Goal: Information Seeking & Learning: Learn about a topic

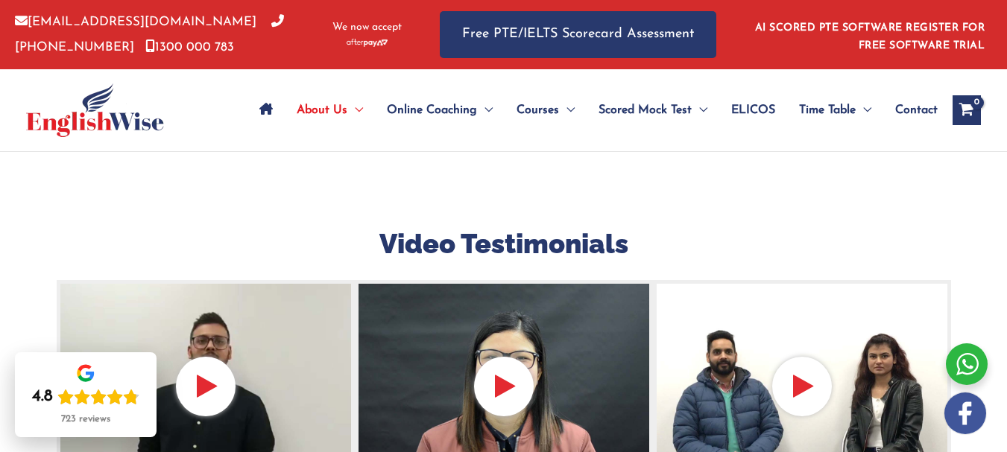
click at [218, 381] on div at bounding box center [206, 390] width 298 height 220
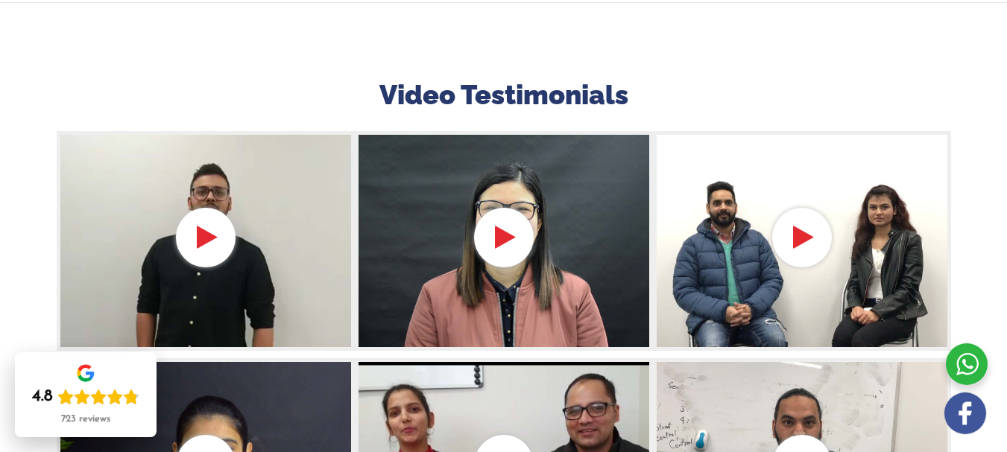
click at [214, 250] on div at bounding box center [206, 241] width 298 height 220
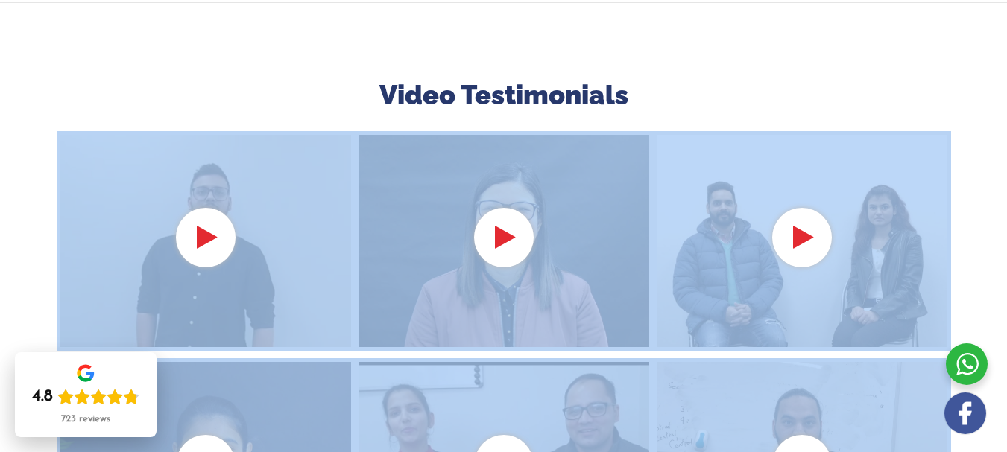
click at [214, 250] on div at bounding box center [206, 241] width 298 height 220
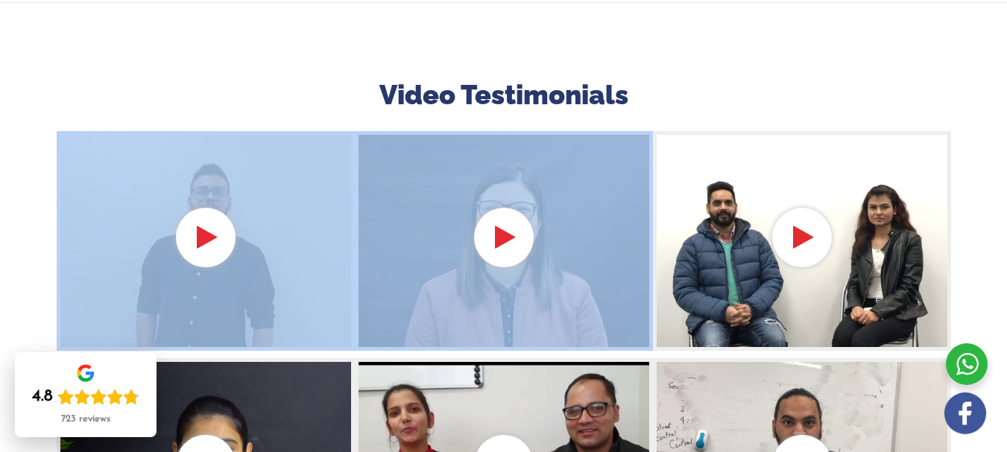
click at [214, 250] on div at bounding box center [206, 241] width 298 height 220
click at [511, 251] on div at bounding box center [504, 241] width 298 height 220
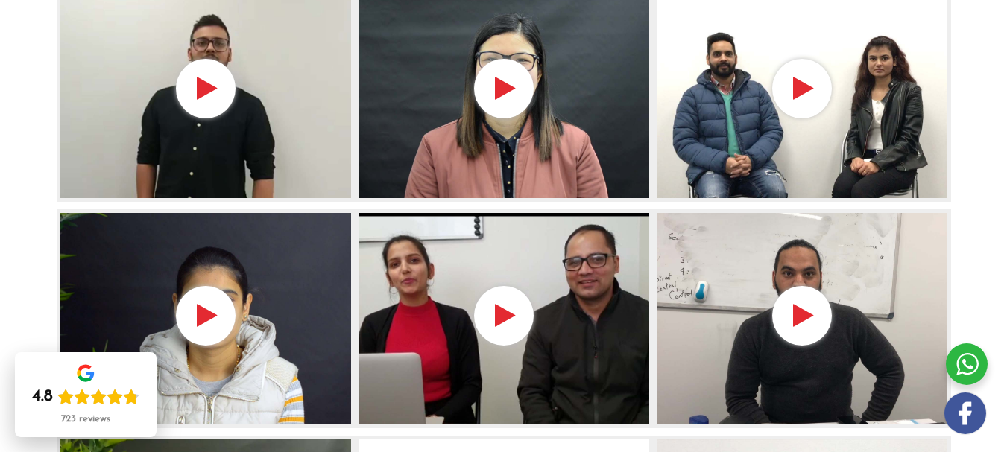
scroll to position [0, 0]
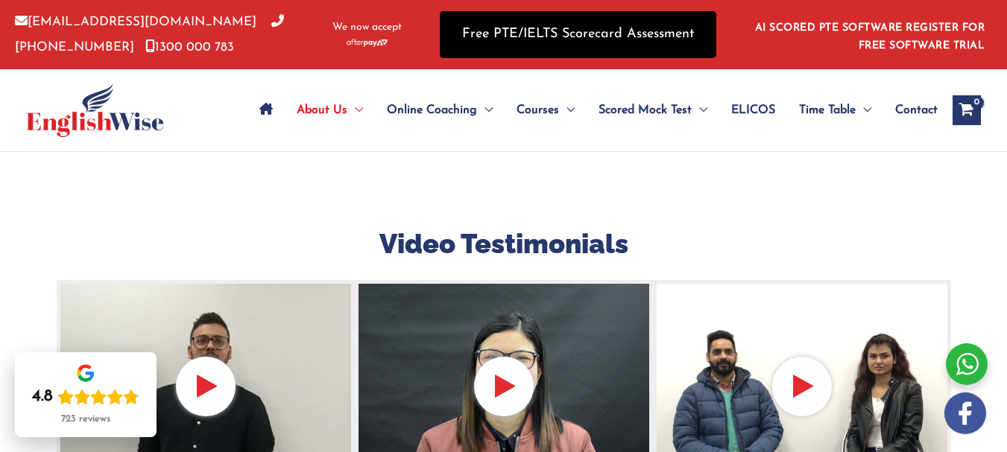
click at [536, 31] on link "Free PTE/IELTS Scorecard Assessment" at bounding box center [578, 34] width 277 height 47
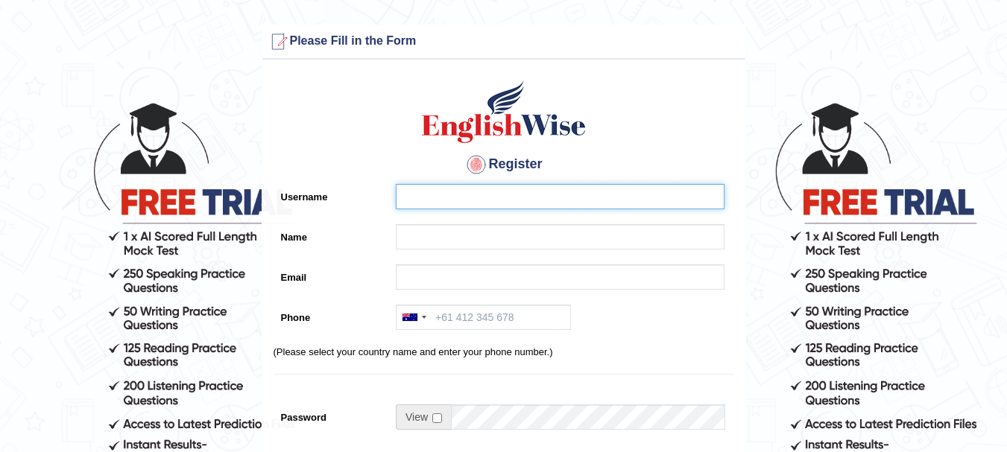
click at [471, 192] on input "Username" at bounding box center [560, 196] width 329 height 25
type input "Karsang"
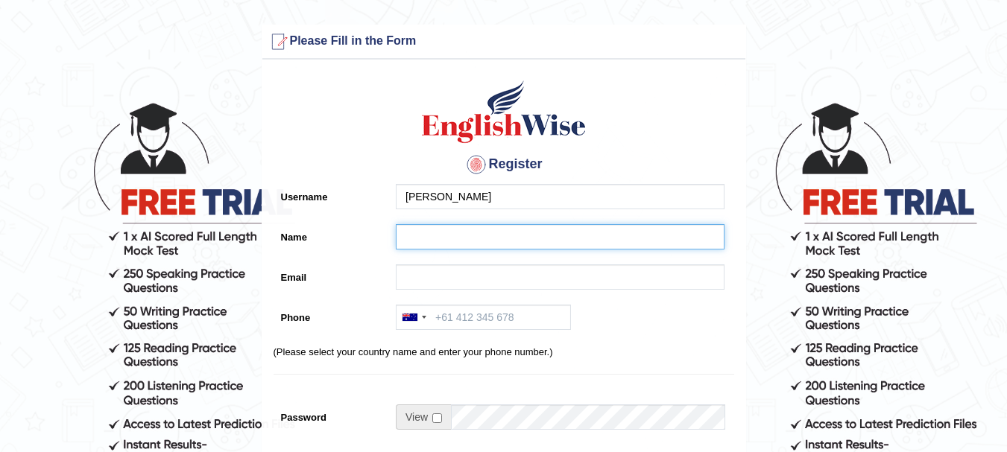
click at [424, 241] on input "Name" at bounding box center [560, 236] width 329 height 25
type input "[PERSON_NAME]"
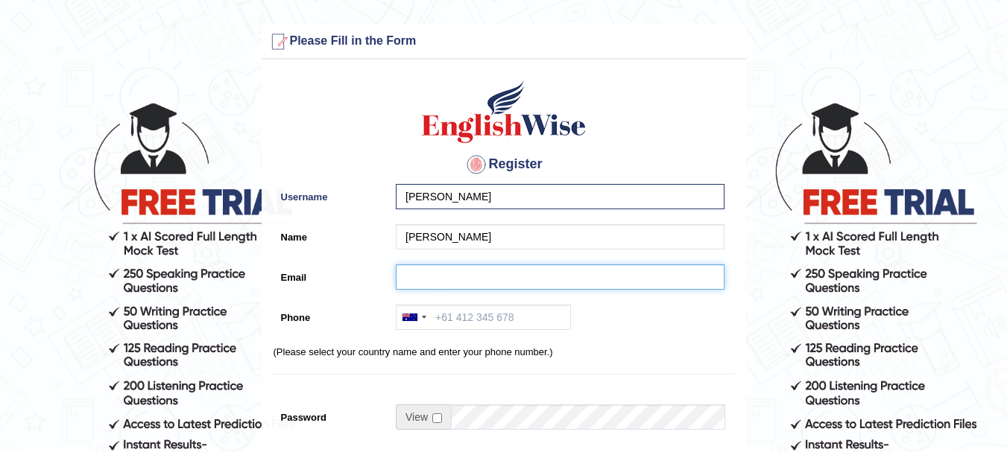
type input "karsangghising@gmail.com"
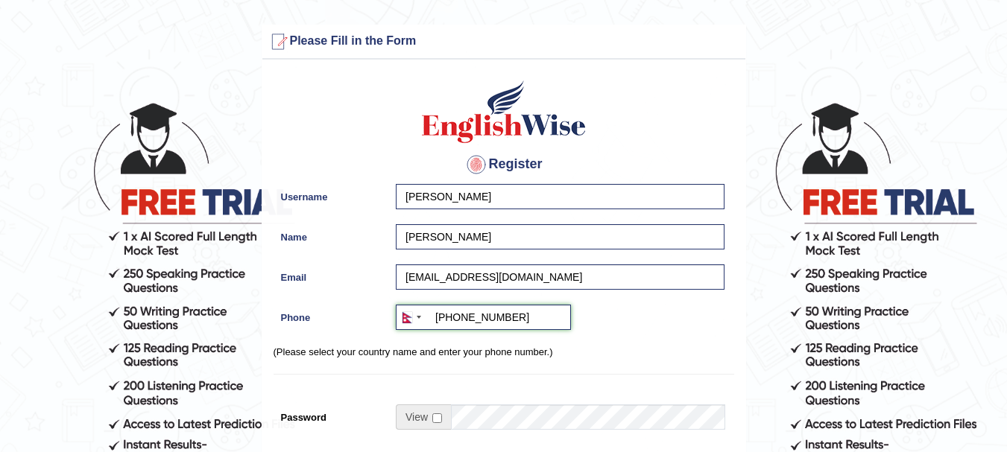
click at [526, 321] on input "+9779841004924" at bounding box center [483, 317] width 175 height 25
type input "+"
click at [415, 317] on div at bounding box center [411, 318] width 29 height 24
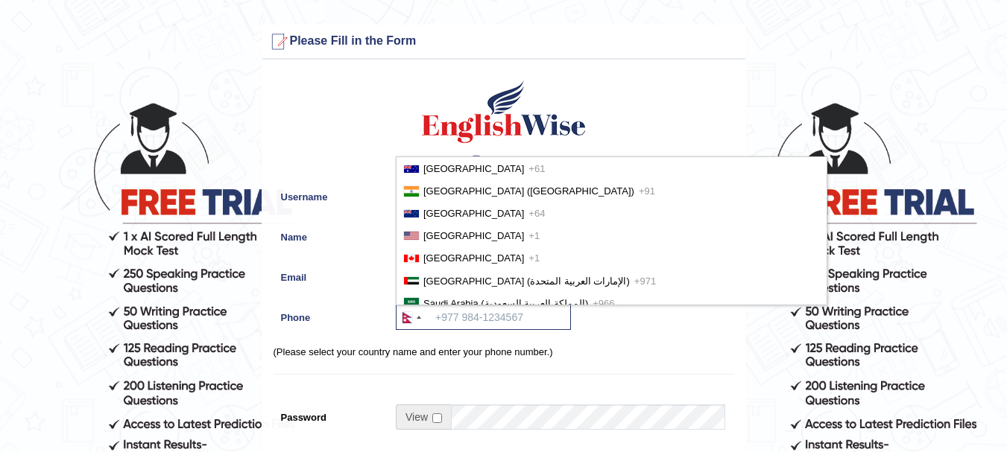
scroll to position [3461, 0]
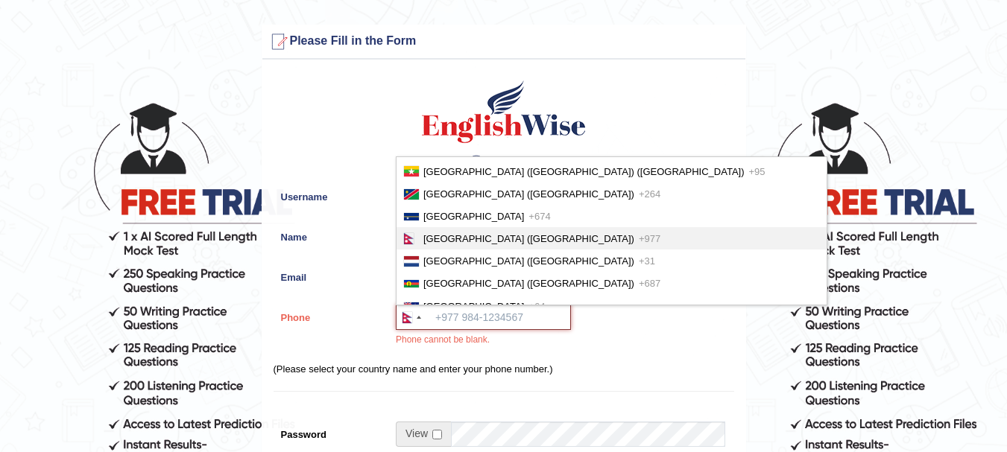
click at [474, 320] on input "Phone" at bounding box center [483, 317] width 175 height 25
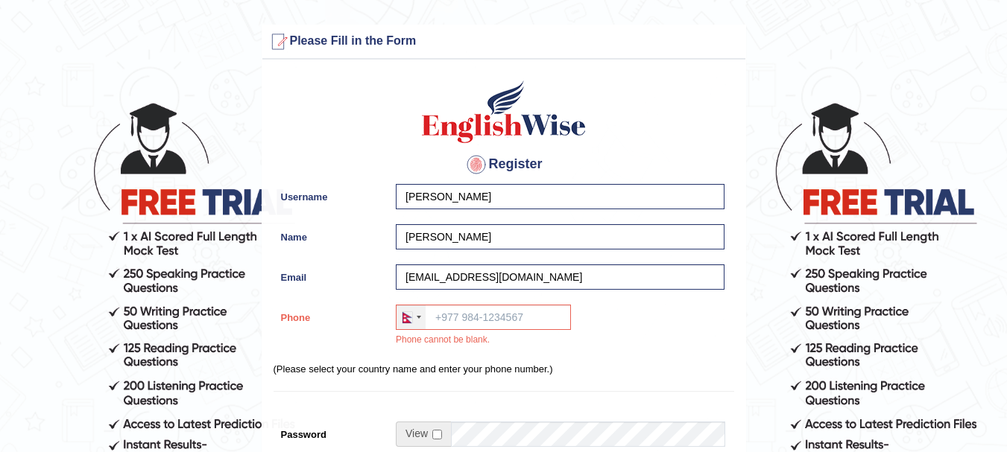
click at [405, 319] on div at bounding box center [407, 317] width 10 height 11
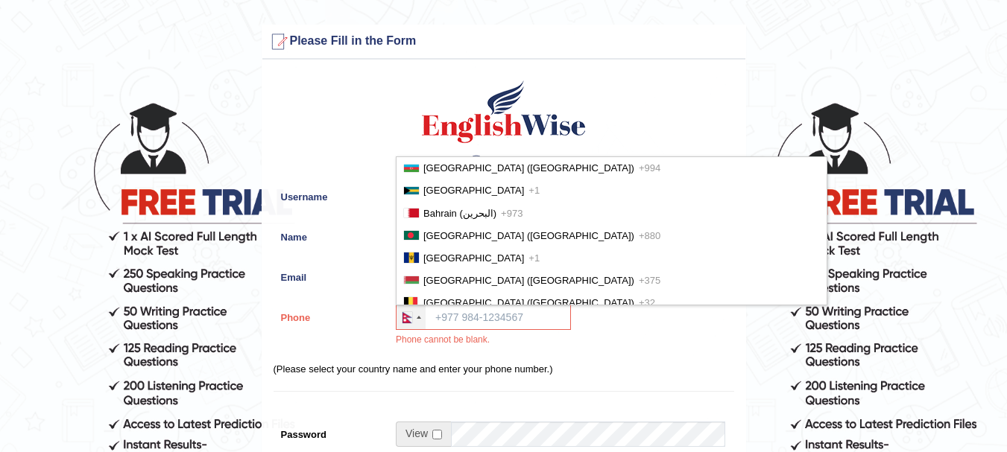
scroll to position [0, 0]
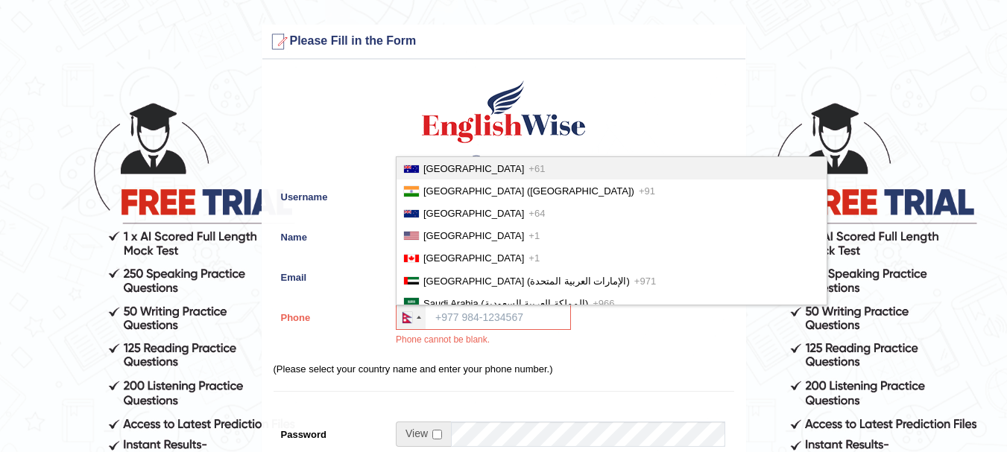
click at [443, 160] on li "Australia +61" at bounding box center [612, 168] width 430 height 22
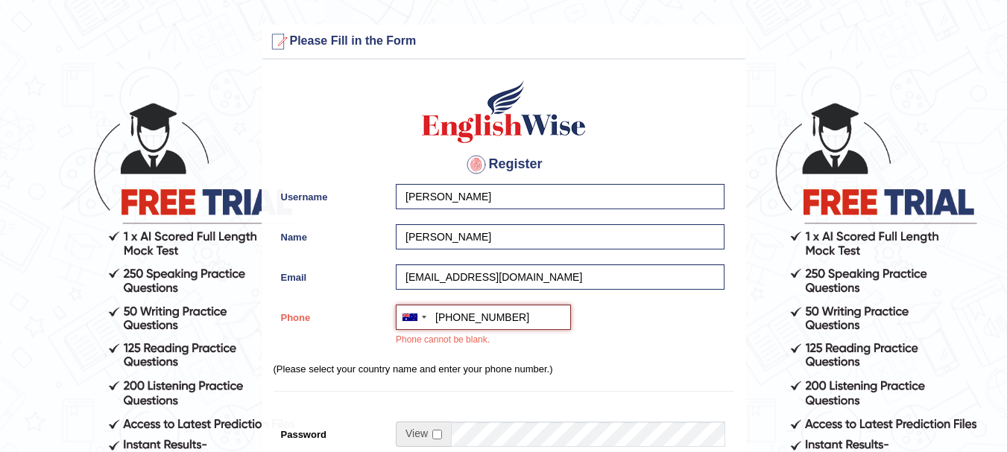
type input "+610416714924"
click at [625, 320] on div "Australia +61 India (भारत) +91 New Zealand +64 United States +1 Canada +1 Unite…" at bounding box center [556, 330] width 336 height 50
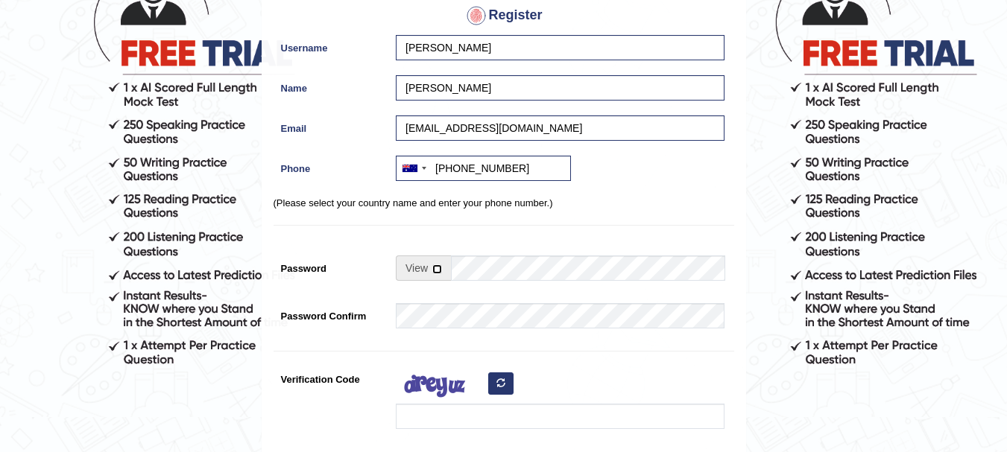
click at [437, 268] on input "checkbox" at bounding box center [437, 270] width 10 height 10
checkbox input "true"
click at [478, 265] on input "Password" at bounding box center [588, 268] width 274 height 25
click at [520, 268] on input "Password" at bounding box center [588, 268] width 274 height 25
type input "Mnu00amal1#"
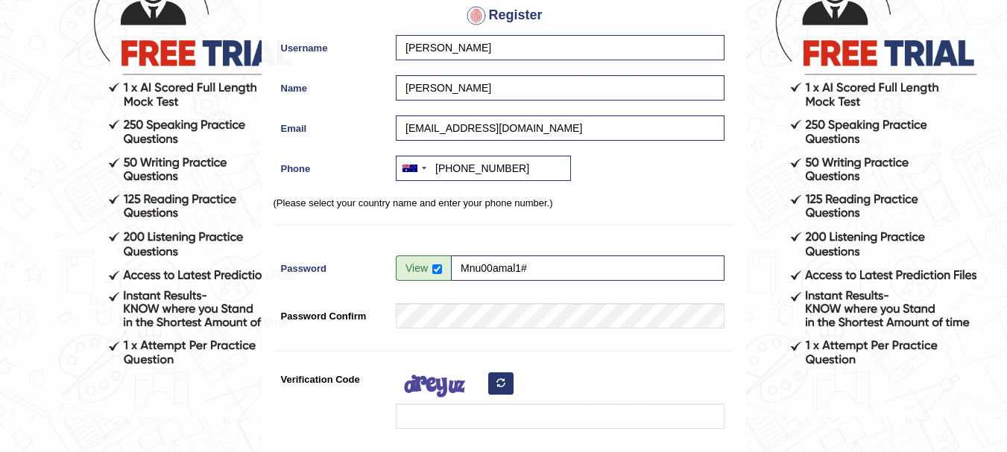
click at [463, 341] on div "Register Username Karsang Name Karsang Ghising Email karsangghising@gmail.com P…" at bounding box center [503, 229] width 483 height 622
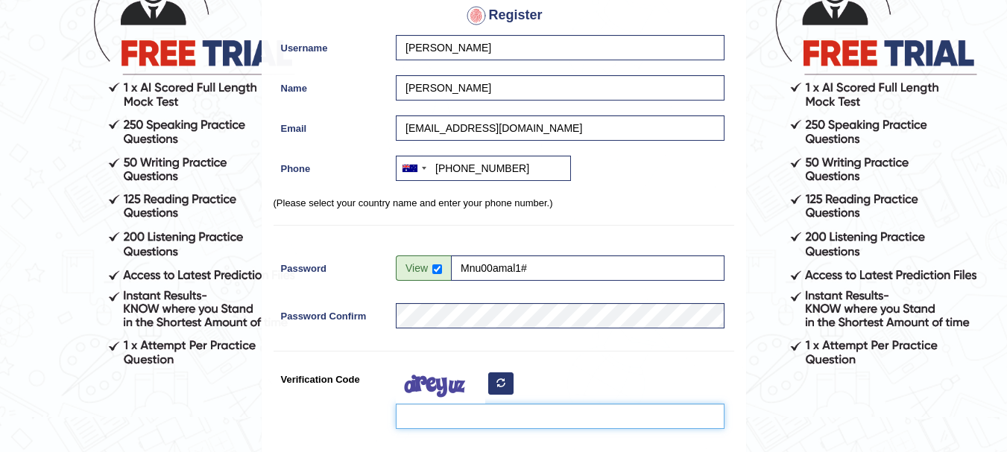
click at [430, 419] on input "Verification Code" at bounding box center [560, 416] width 329 height 25
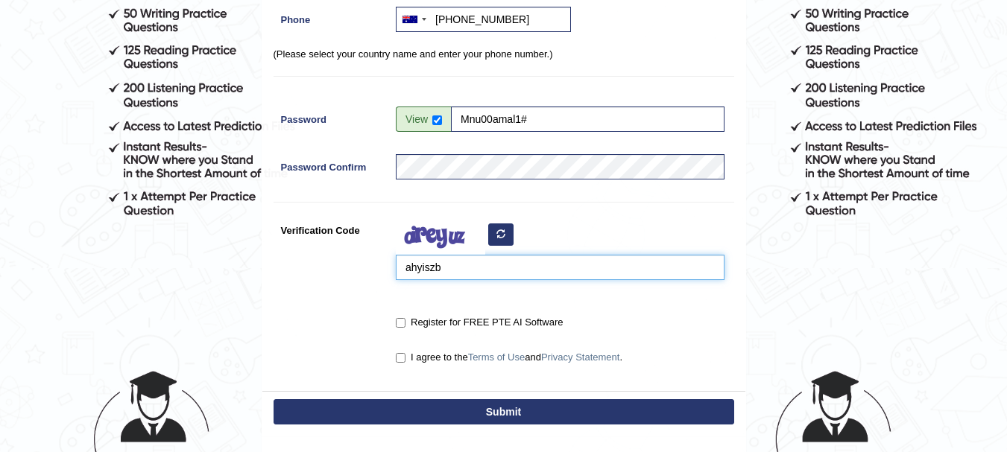
type input "ahyiszb"
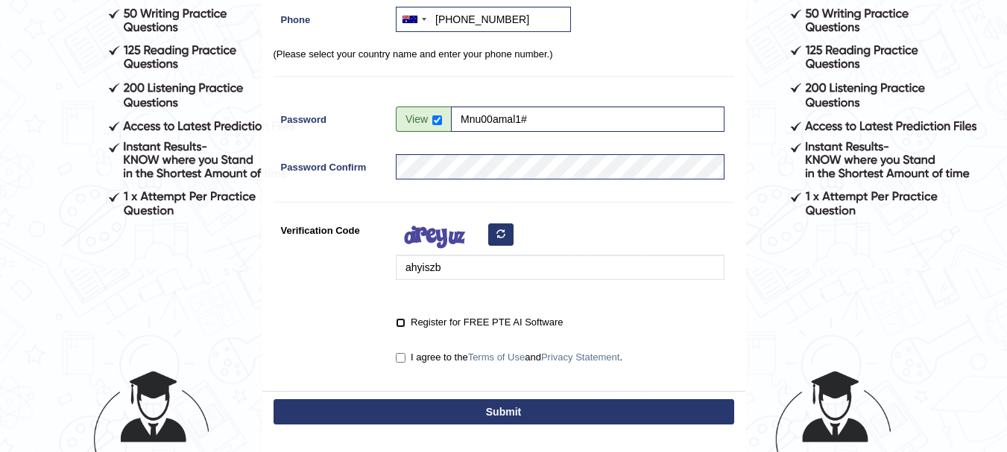
click at [403, 320] on input "Register for FREE PTE AI Software" at bounding box center [401, 323] width 10 height 10
checkbox input "true"
drag, startPoint x: 398, startPoint y: 358, endPoint x: 411, endPoint y: 376, distance: 22.5
click at [398, 359] on input "I agree to the Terms of Use and Privacy Statement ." at bounding box center [401, 358] width 10 height 10
checkbox input "true"
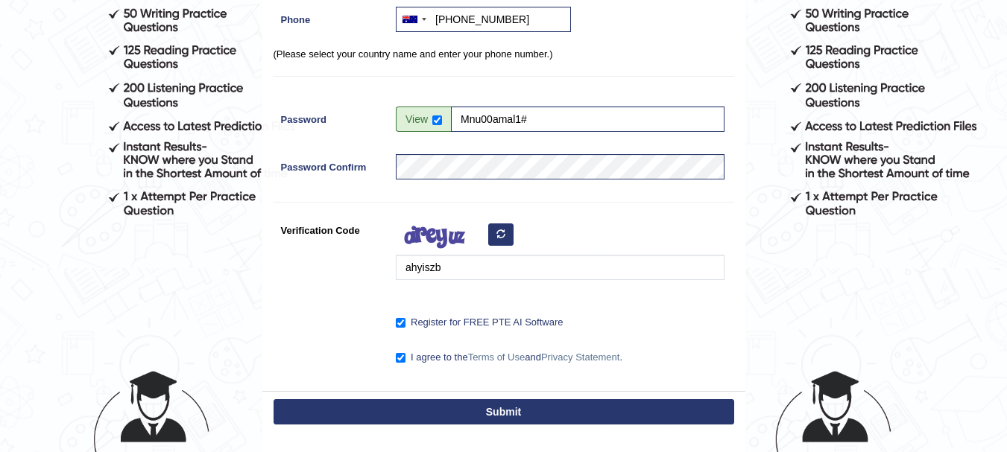
click at [478, 414] on button "Submit" at bounding box center [504, 412] width 461 height 25
type input "+61416714924"
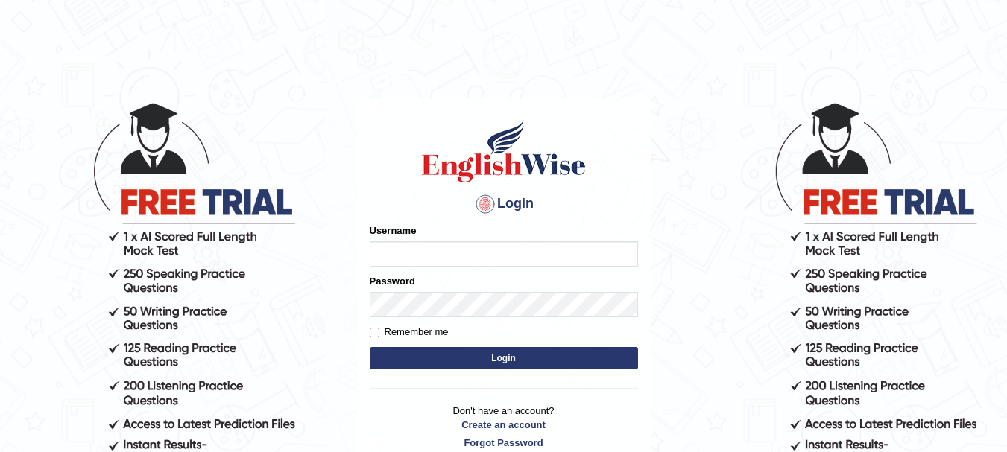
click at [411, 256] on input "Username" at bounding box center [504, 253] width 268 height 25
type input "[PERSON_NAME]"
click at [372, 334] on input "Remember me" at bounding box center [375, 333] width 10 height 10
checkbox input "true"
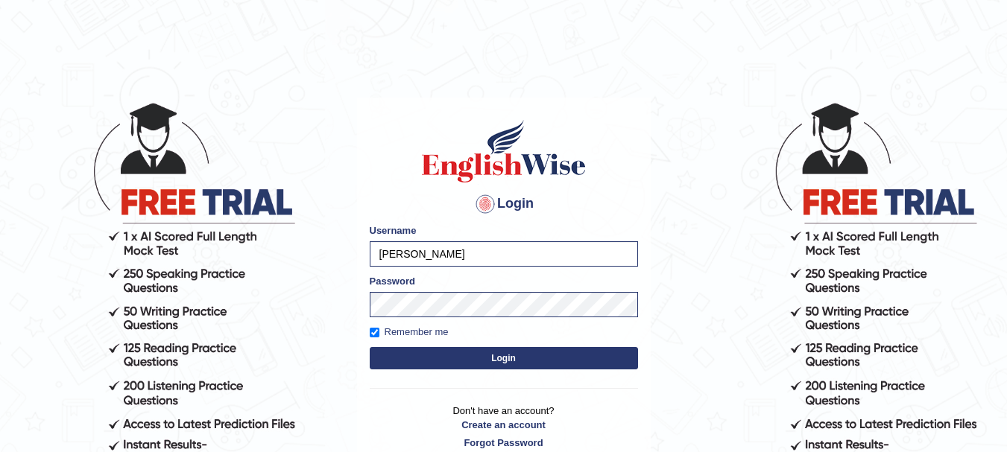
click at [401, 358] on button "Login" at bounding box center [504, 358] width 268 height 22
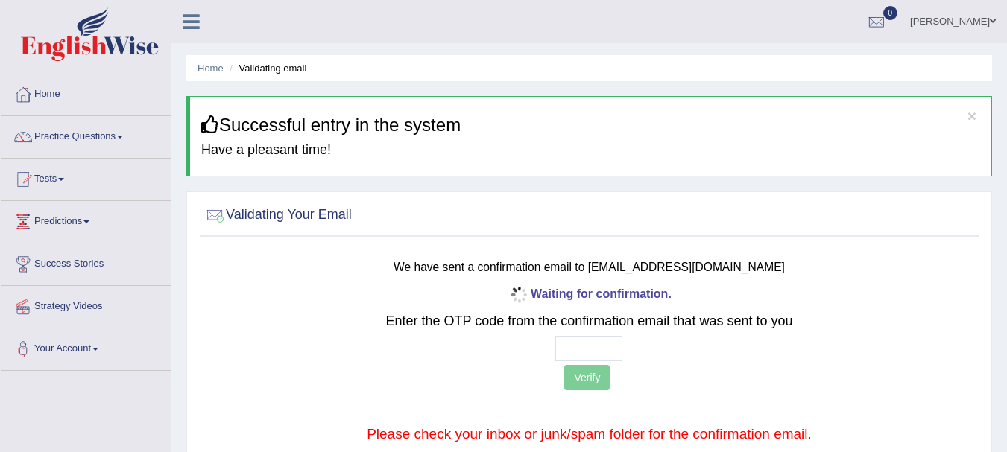
click at [584, 304] on div "Waiting for confirmation. Enter the OTP code from the confirmation email that w…" at bounding box center [589, 387] width 640 height 209
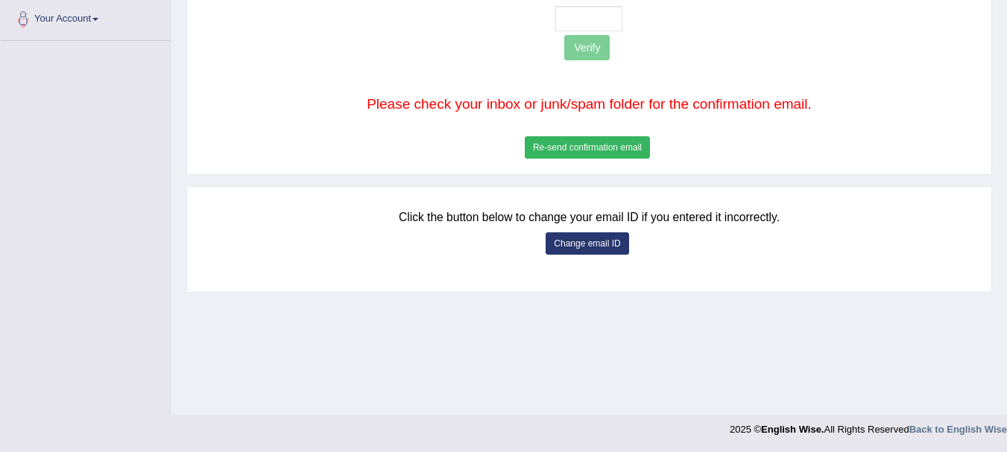
click at [582, 146] on button "Re-send confirmation email" at bounding box center [587, 147] width 125 height 22
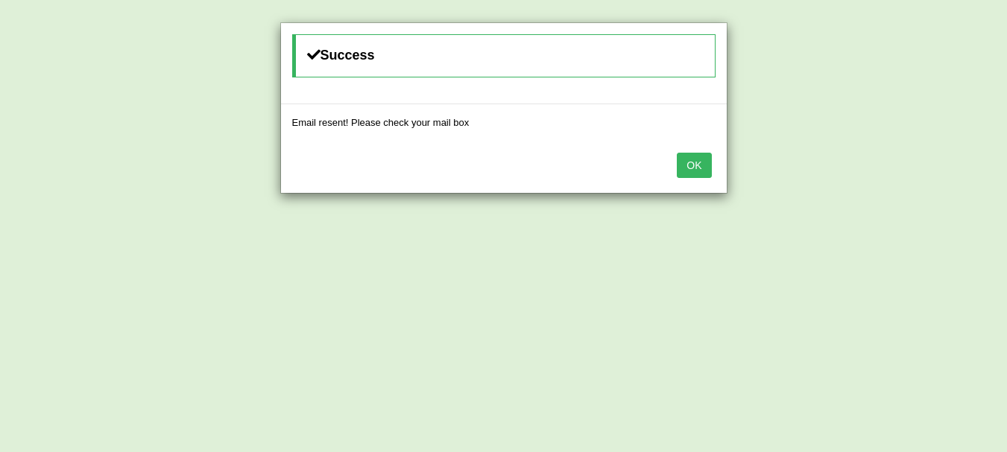
click at [694, 164] on button "OK" at bounding box center [694, 165] width 34 height 25
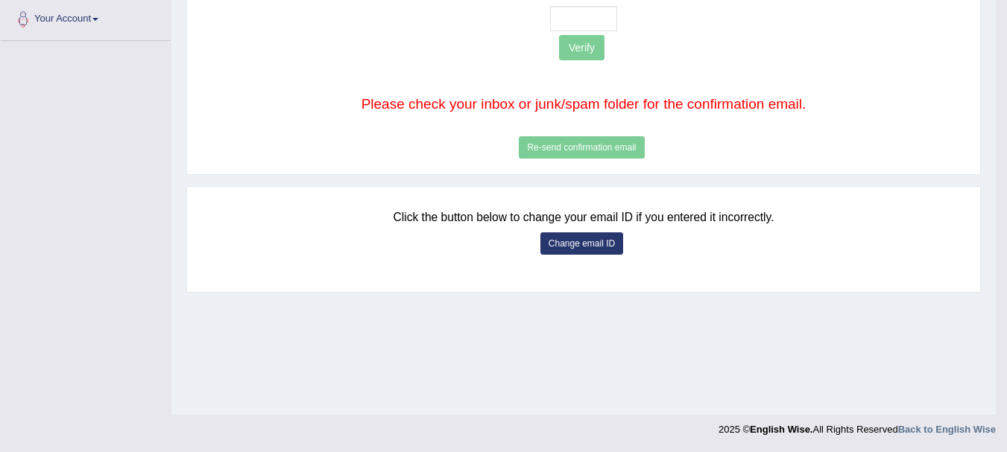
scroll to position [32, 0]
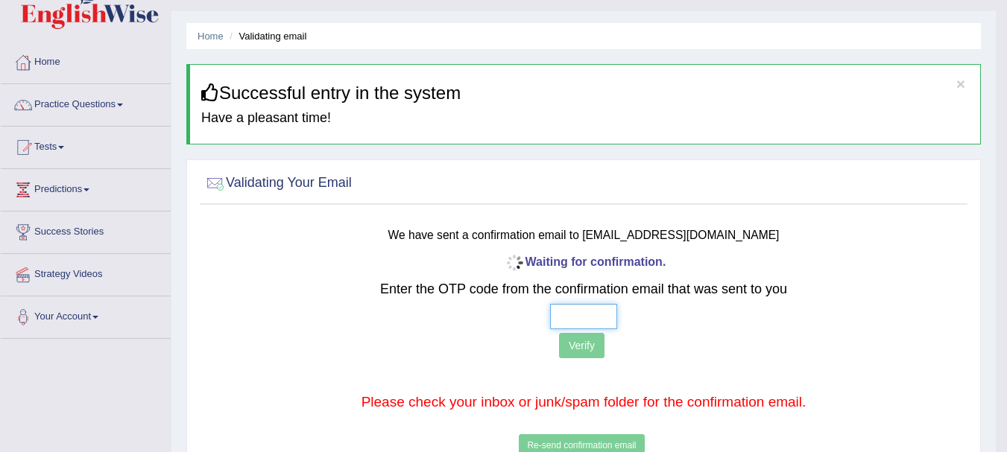
click at [572, 320] on input "text" at bounding box center [583, 316] width 67 height 25
type input "7 5 3 2"
click at [586, 342] on button "Verify" at bounding box center [581, 345] width 45 height 25
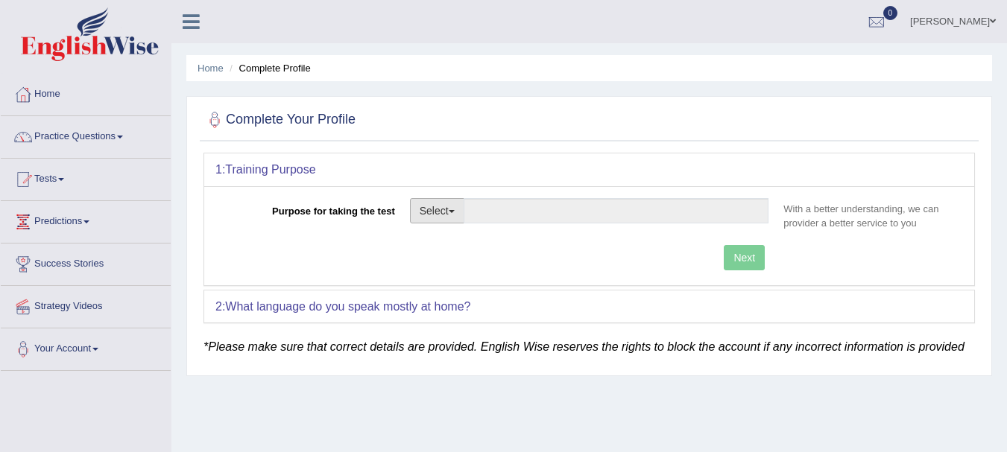
click at [446, 216] on button "Select" at bounding box center [437, 210] width 54 height 25
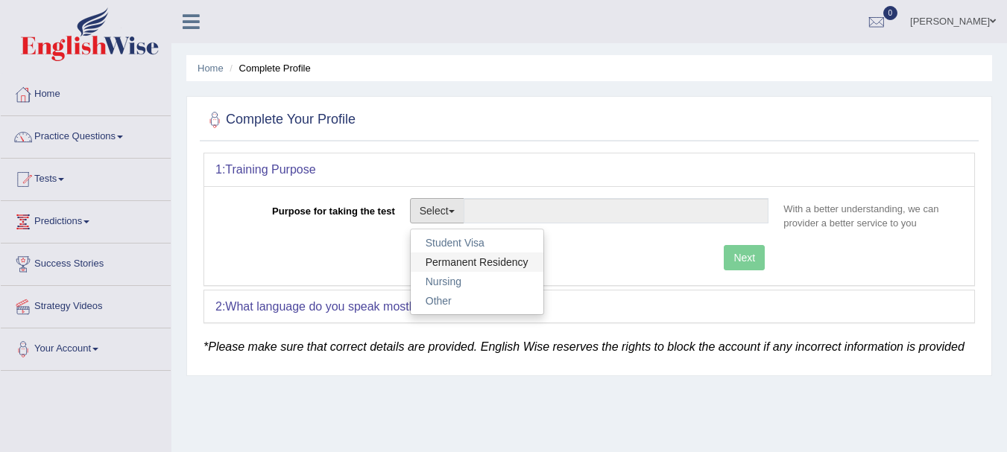
click at [457, 259] on link "Permanent Residency" at bounding box center [477, 262] width 133 height 19
type input "Permanent Residency"
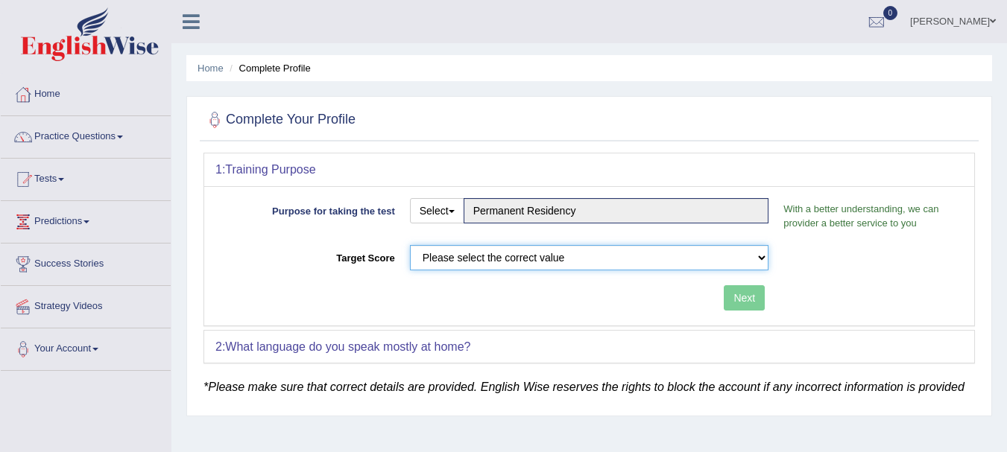
click at [517, 256] on select "Please select the correct value 50 (6 bands) 58 (6.5 bands) 65 (7 bands) 79 (8 …" at bounding box center [589, 257] width 359 height 25
select select "79"
click at [410, 245] on select "Please select the correct value 50 (6 bands) 58 (6.5 bands) 65 (7 bands) 79 (8 …" at bounding box center [589, 257] width 359 height 25
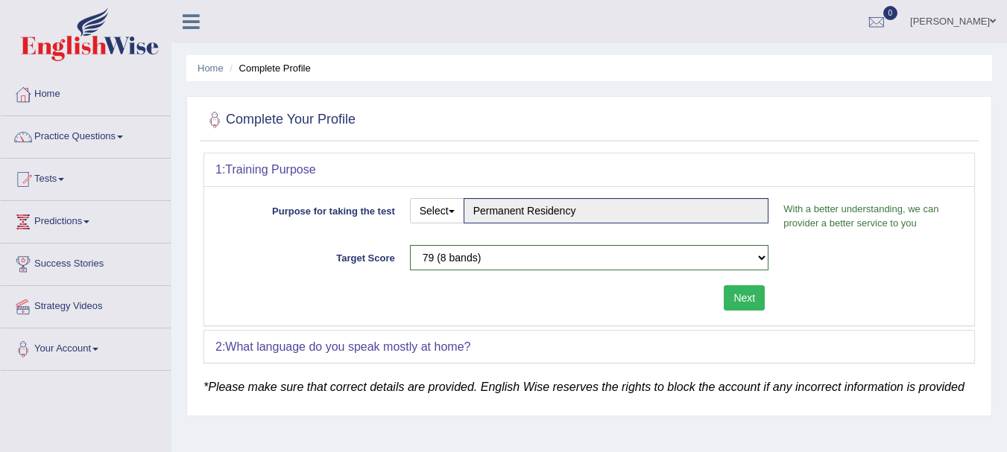
click at [739, 296] on button "Next" at bounding box center [744, 297] width 41 height 25
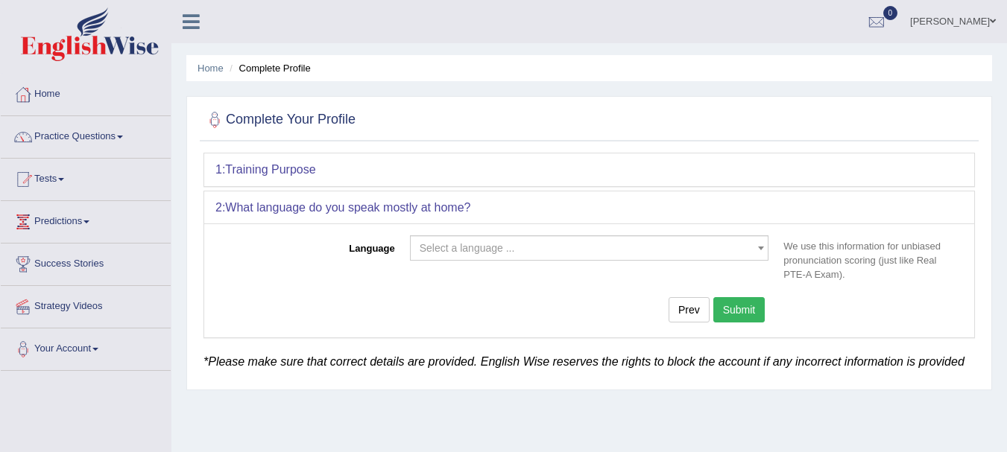
click at [732, 306] on button "Submit" at bounding box center [739, 309] width 52 height 25
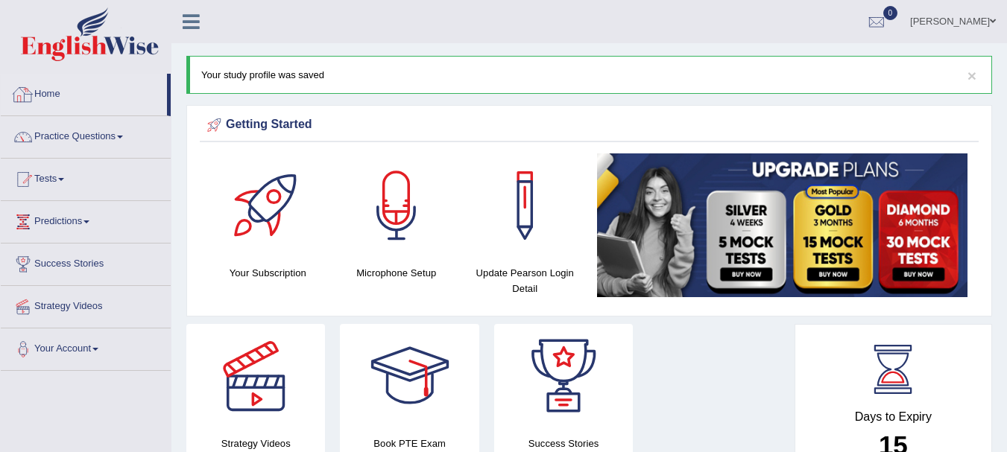
click at [30, 95] on div at bounding box center [23, 94] width 22 height 22
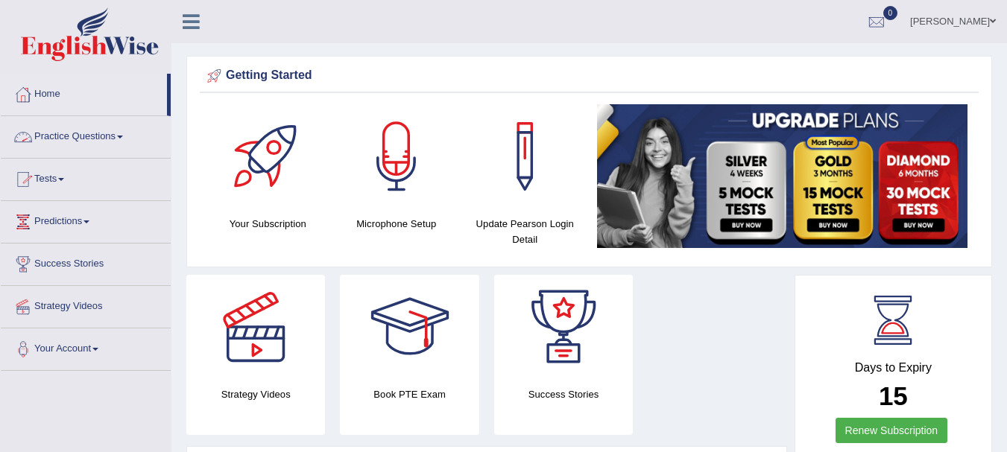
click at [96, 137] on link "Practice Questions" at bounding box center [86, 134] width 170 height 37
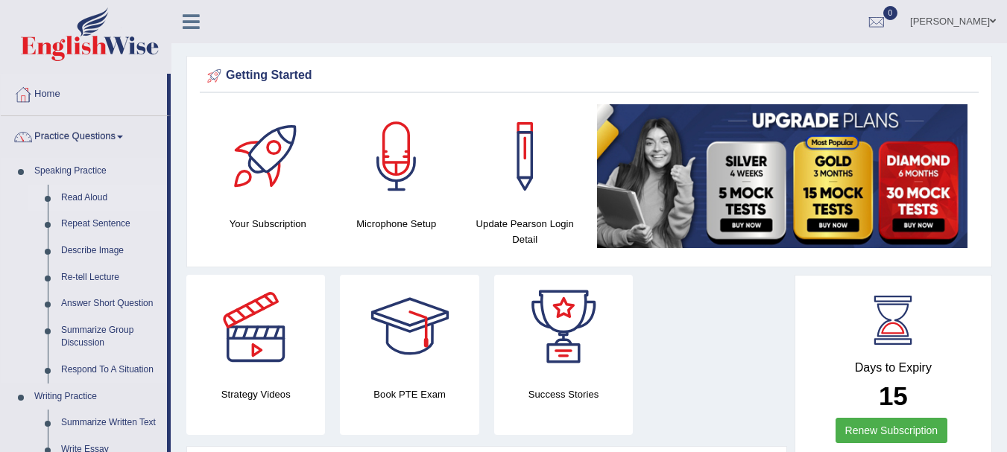
click at [81, 198] on link "Read Aloud" at bounding box center [110, 198] width 113 height 27
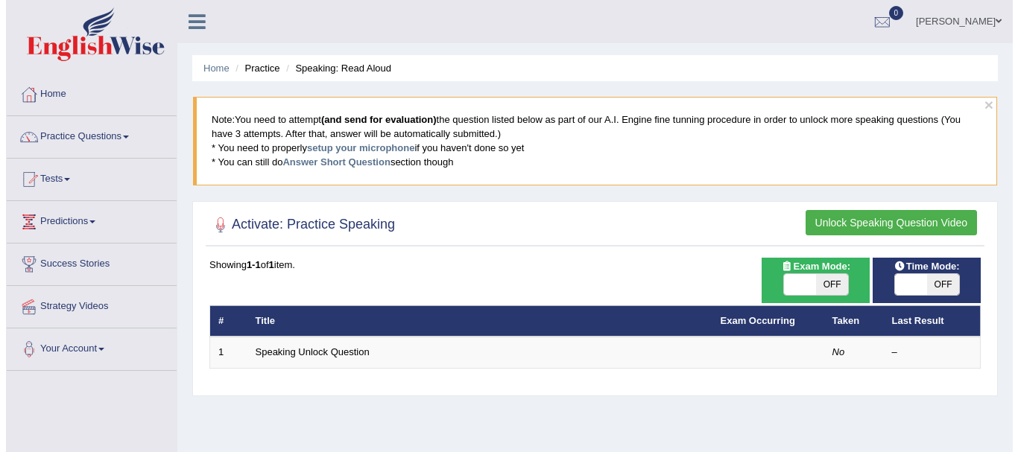
scroll to position [149, 0]
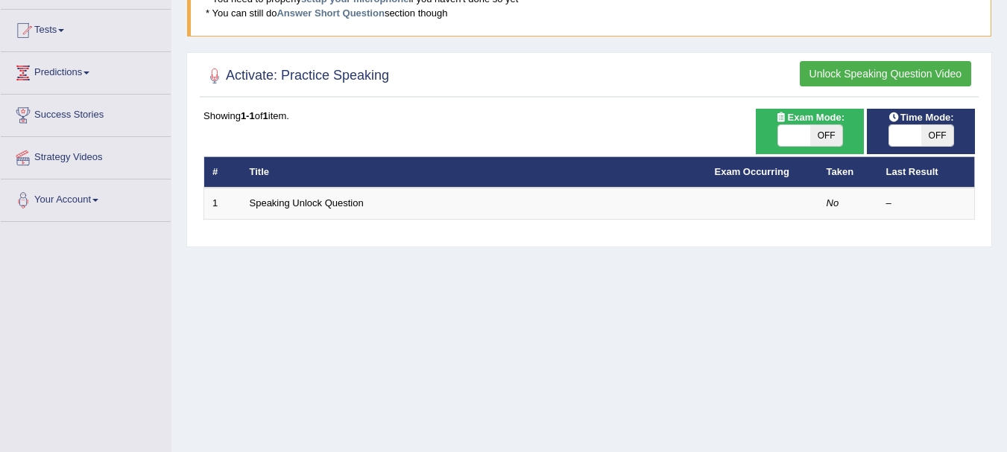
click at [812, 139] on span "OFF" at bounding box center [826, 135] width 32 height 21
checkbox input "true"
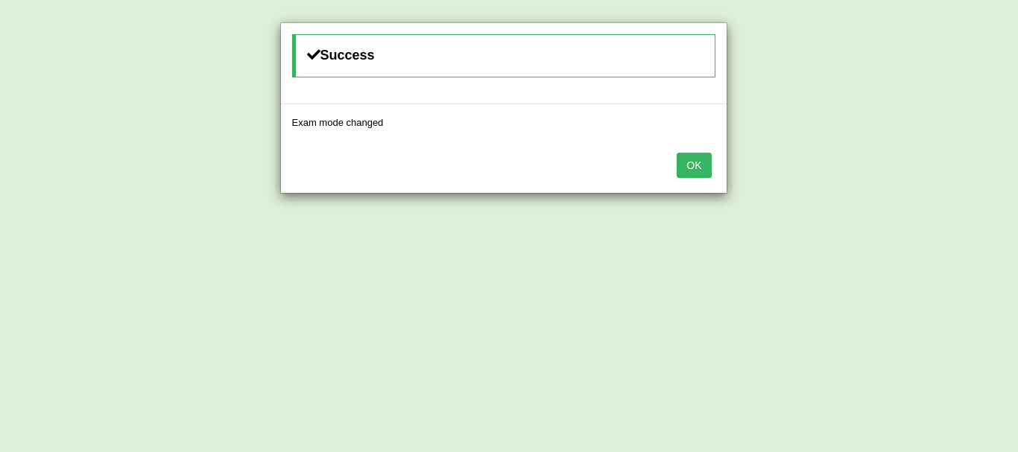
click at [711, 168] on button "OK" at bounding box center [694, 165] width 34 height 25
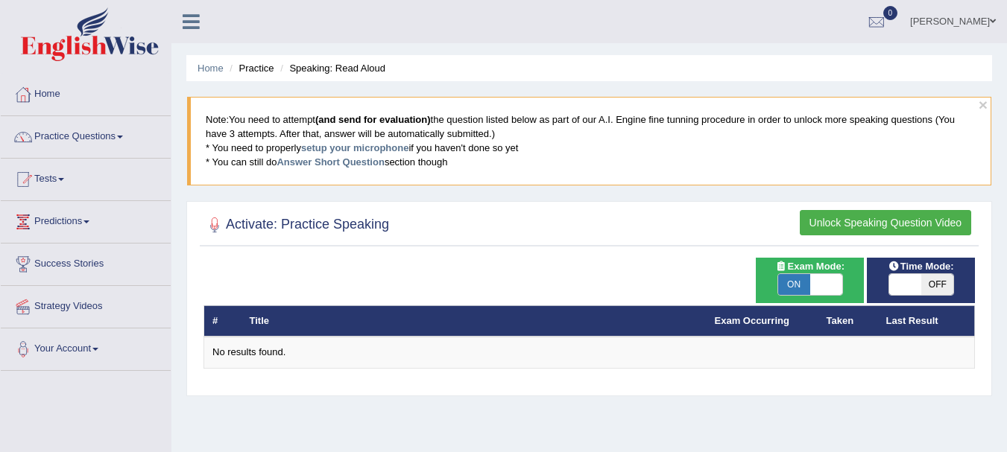
click at [923, 274] on span "OFF" at bounding box center [937, 284] width 32 height 21
checkbox input "true"
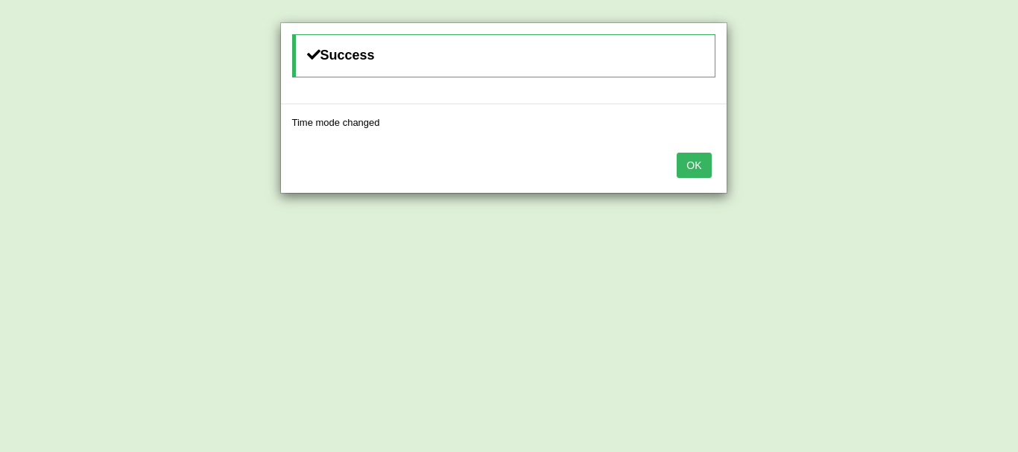
click at [698, 167] on button "OK" at bounding box center [694, 165] width 34 height 25
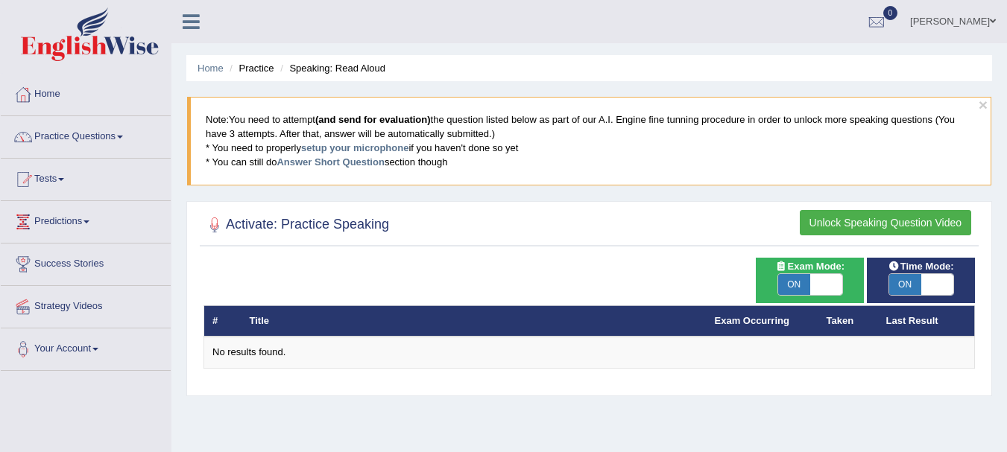
click at [833, 219] on button "Unlock Speaking Question Video" at bounding box center [885, 222] width 171 height 25
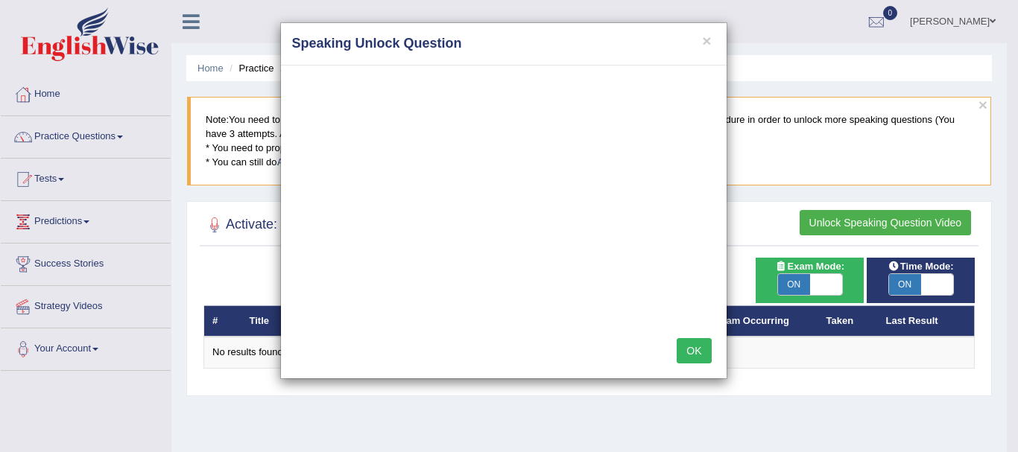
click at [698, 356] on button "OK" at bounding box center [694, 350] width 34 height 25
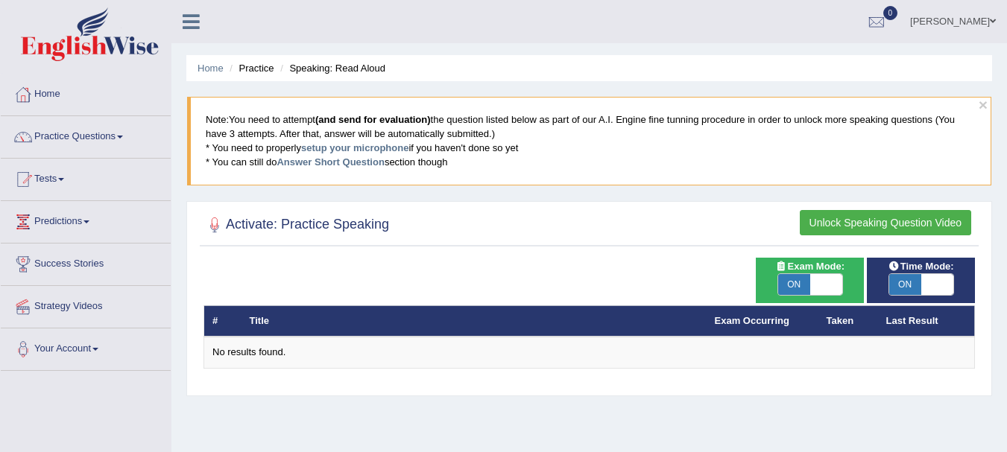
drag, startPoint x: 679, startPoint y: 383, endPoint x: 689, endPoint y: 385, distance: 10.5
click at [689, 385] on div "Time Mode: ON OFF Exam Mode: ON OFF # Title Exam Occurring Taken Last Result No…" at bounding box center [589, 323] width 779 height 130
click at [684, 382] on div "Time Mode: ON OFF Exam Mode: ON OFF # Title Exam Occurring Taken Last Result No…" at bounding box center [589, 323] width 779 height 130
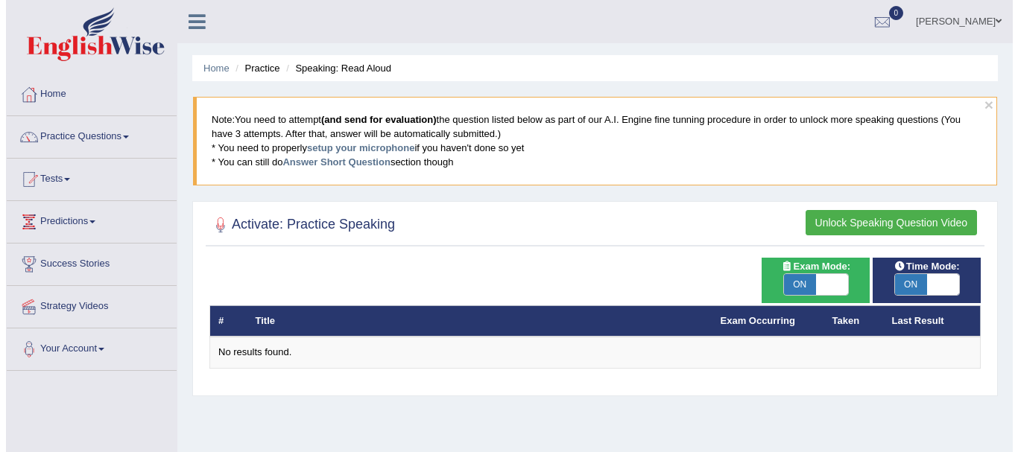
scroll to position [149, 0]
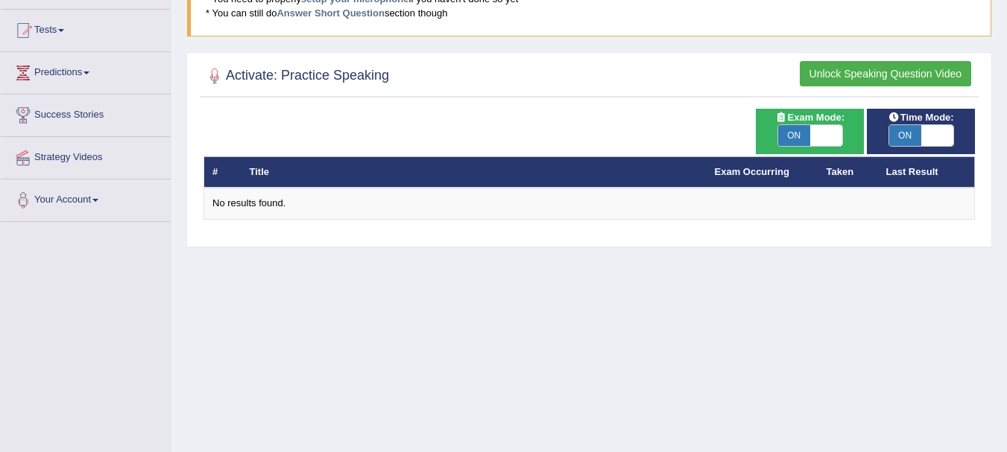
click at [825, 129] on span at bounding box center [826, 135] width 32 height 21
checkbox input "false"
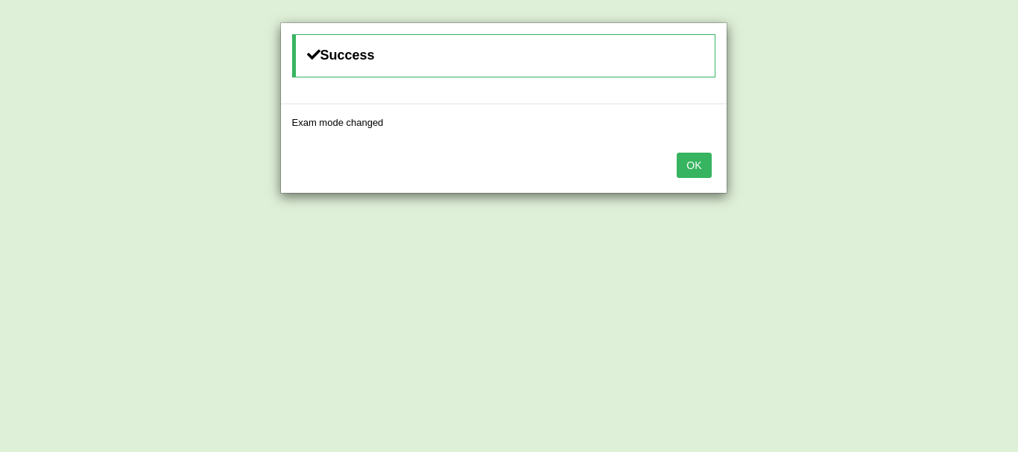
click at [677, 164] on button "OK" at bounding box center [694, 165] width 34 height 25
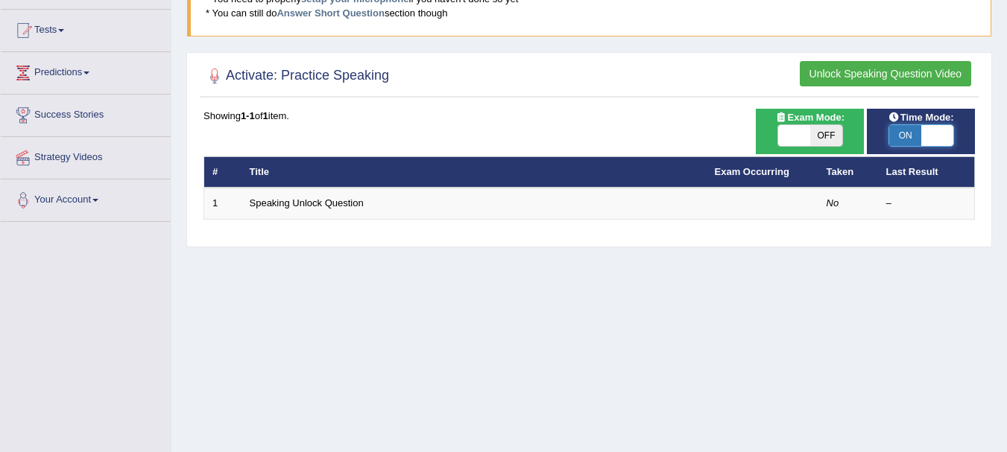
click at [929, 139] on span at bounding box center [937, 135] width 32 height 21
checkbox input "false"
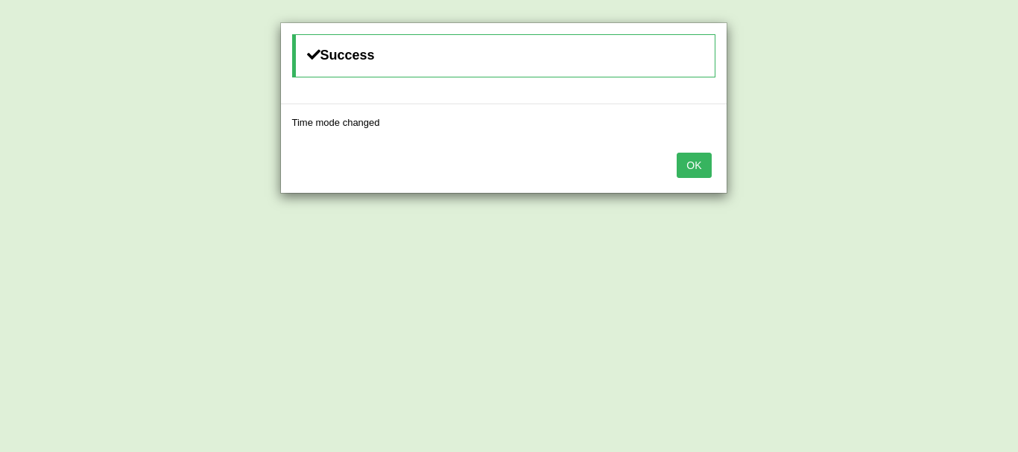
click at [684, 164] on button "OK" at bounding box center [694, 165] width 34 height 25
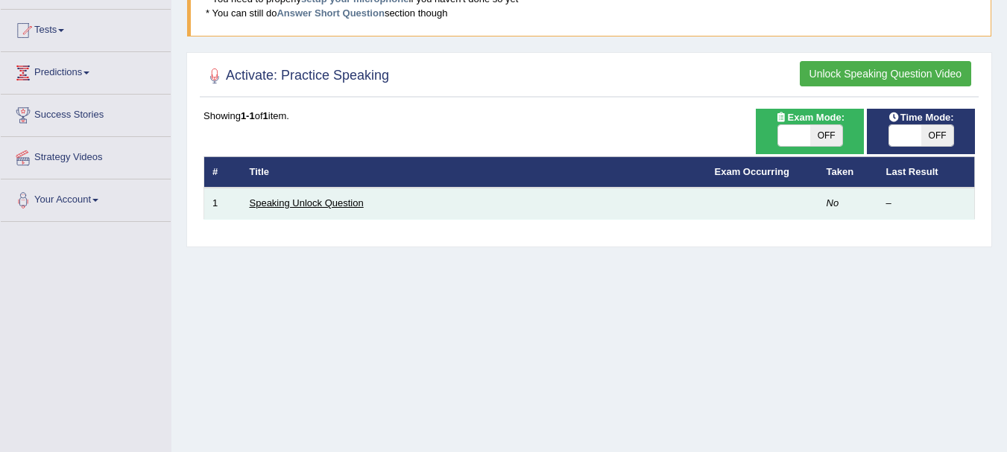
click at [318, 206] on link "Speaking Unlock Question" at bounding box center [307, 203] width 114 height 11
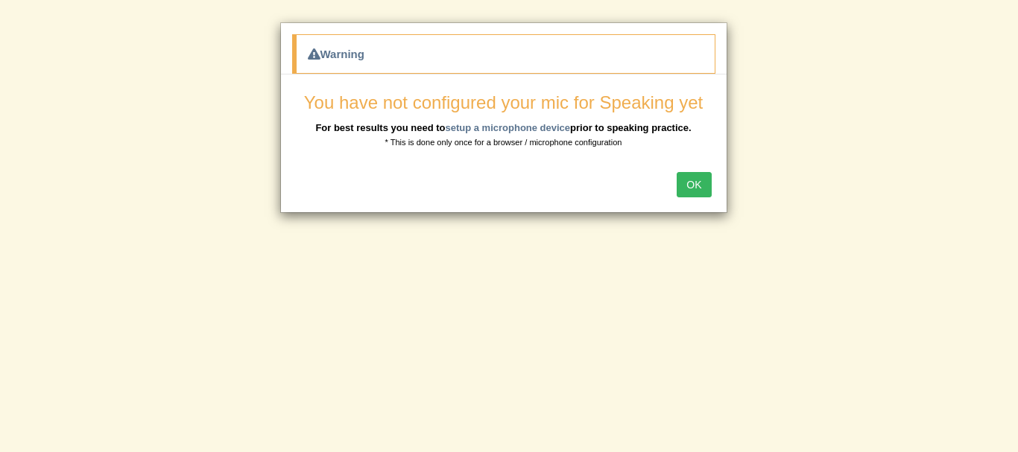
click at [698, 178] on button "OK" at bounding box center [694, 184] width 34 height 25
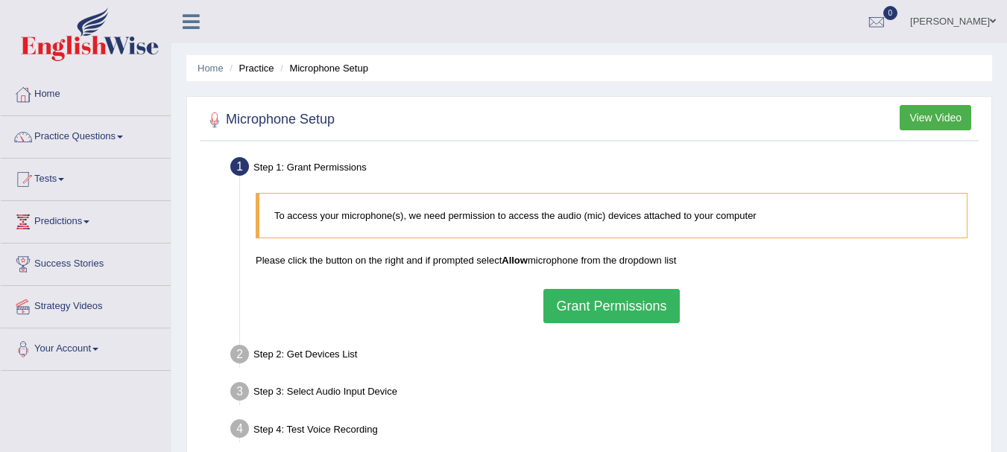
click at [932, 119] on button "View Video" at bounding box center [936, 117] width 72 height 25
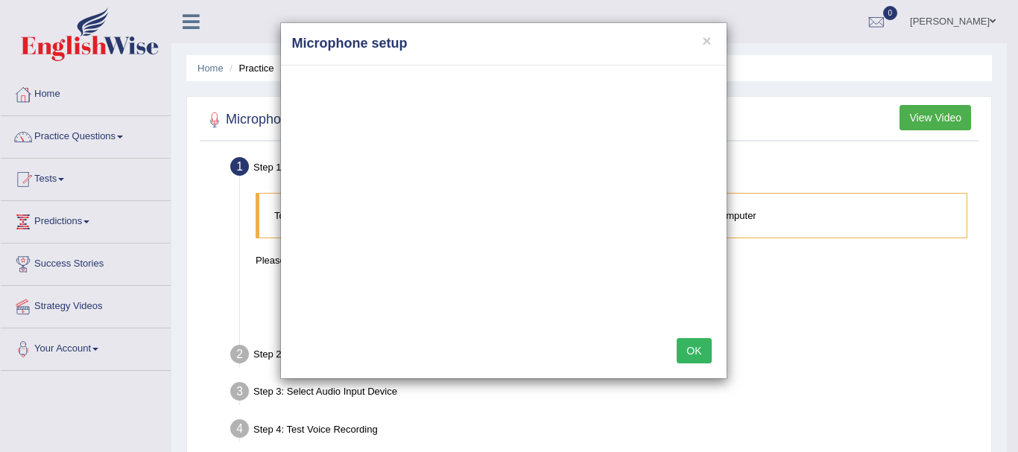
click at [697, 348] on button "OK" at bounding box center [694, 350] width 34 height 25
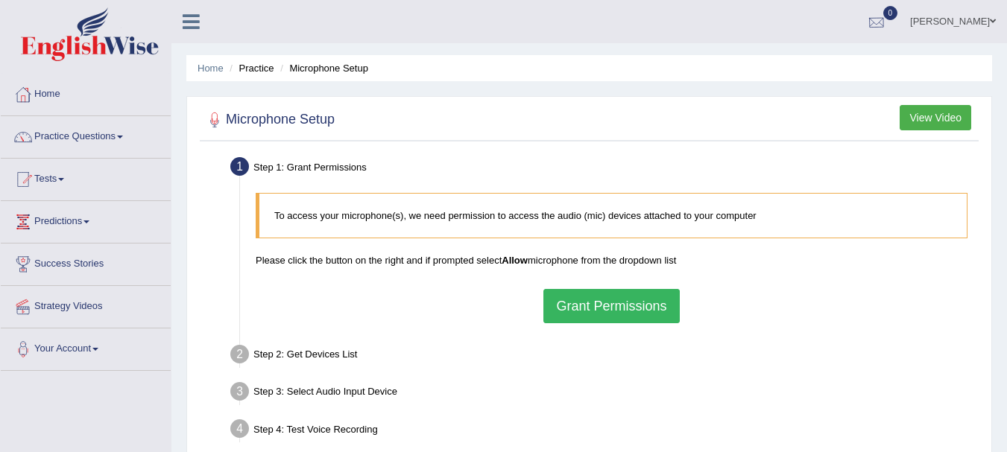
click at [888, 18] on div at bounding box center [876, 22] width 22 height 22
click at [566, 303] on button "Grant Permissions" at bounding box center [611, 306] width 136 height 34
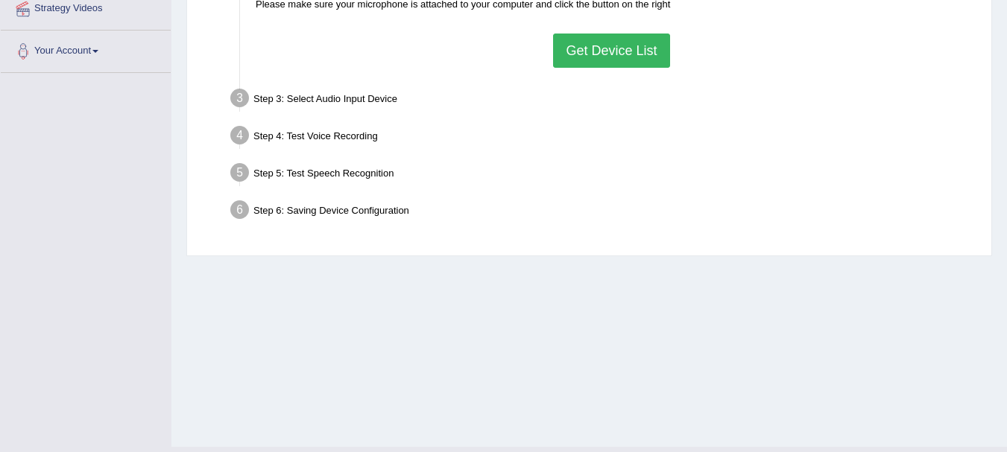
scroll to position [149, 0]
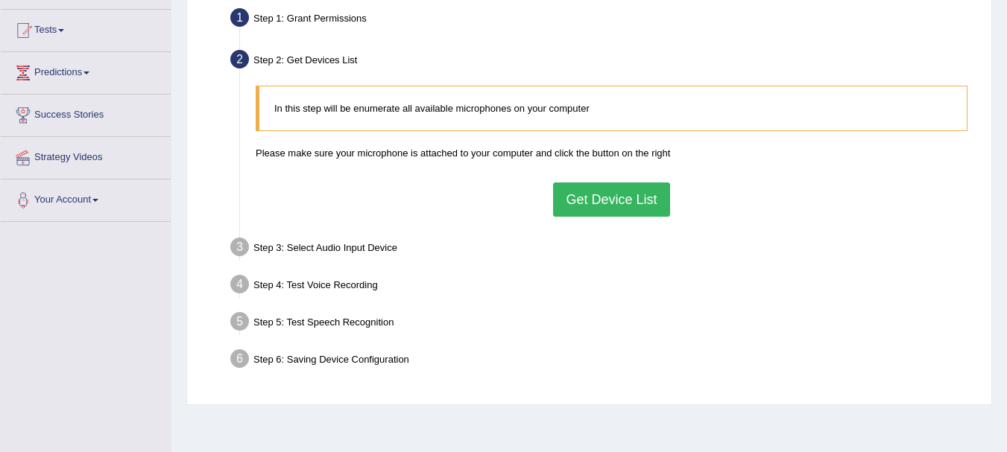
click at [595, 198] on button "Get Device List" at bounding box center [611, 200] width 116 height 34
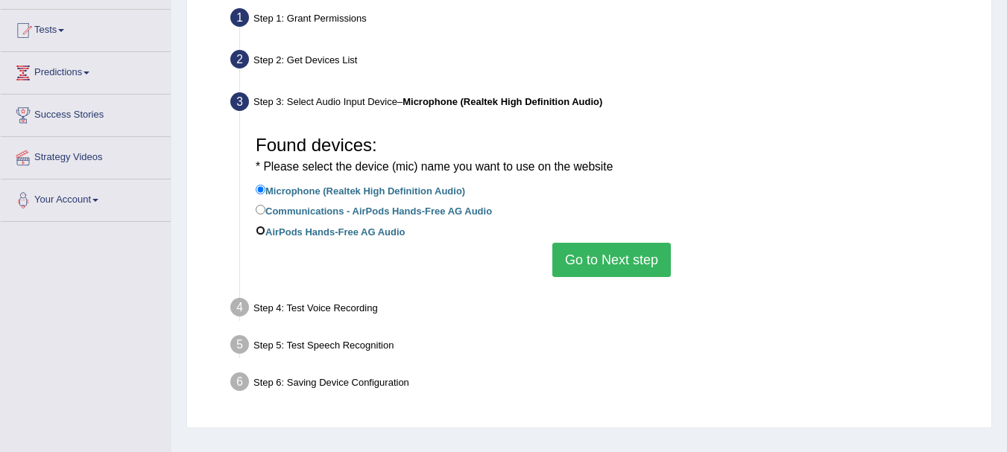
click at [263, 231] on input "AirPods Hands-Free AG Audio" at bounding box center [261, 231] width 10 height 10
radio input "true"
click at [577, 262] on button "Go to Next step" at bounding box center [611, 260] width 119 height 34
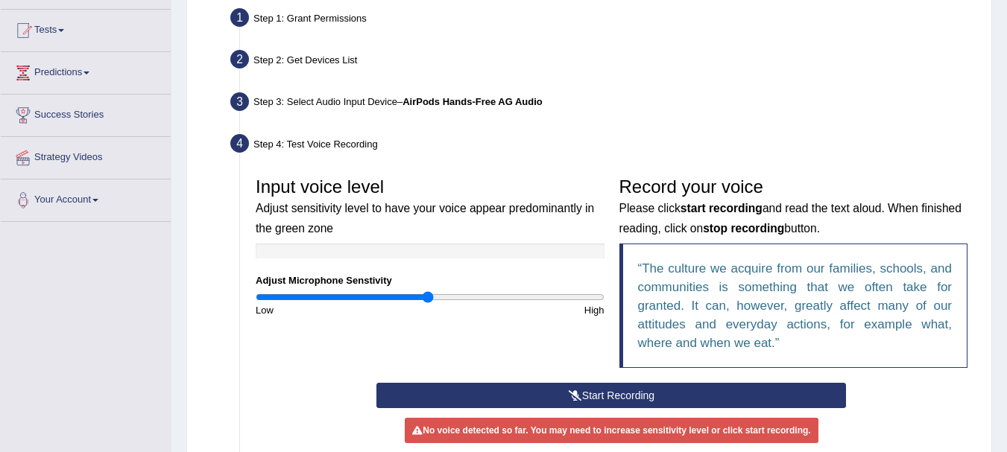
scroll to position [298, 0]
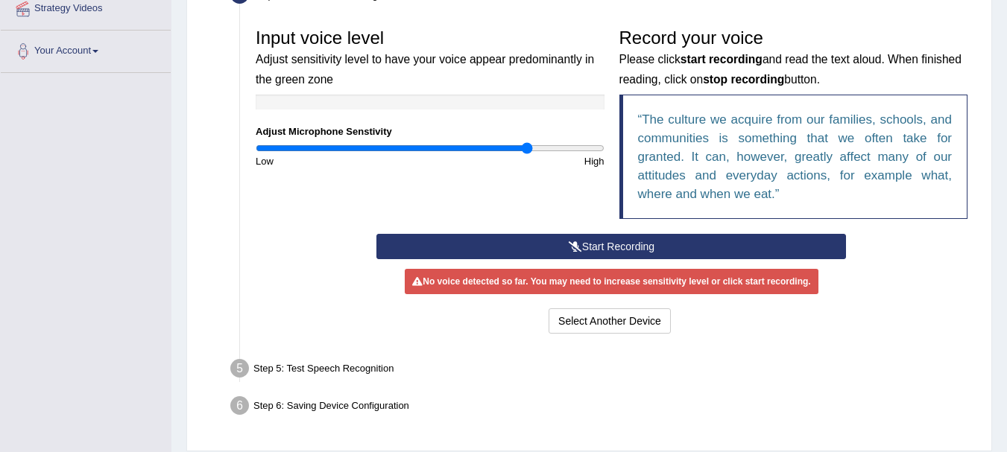
drag, startPoint x: 428, startPoint y: 148, endPoint x: 526, endPoint y: 160, distance: 99.0
type input "1.58"
click at [526, 154] on input "range" at bounding box center [430, 148] width 349 height 12
click at [184, 247] on div "Home Practice Microphone Setup You have already completed the setup earlier wit…" at bounding box center [589, 83] width 836 height 762
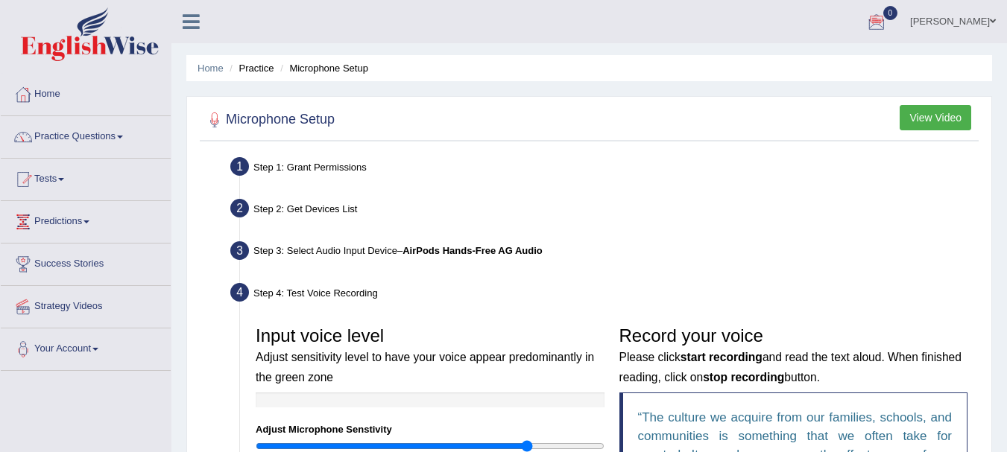
click at [92, 133] on link "Practice Questions" at bounding box center [86, 134] width 170 height 37
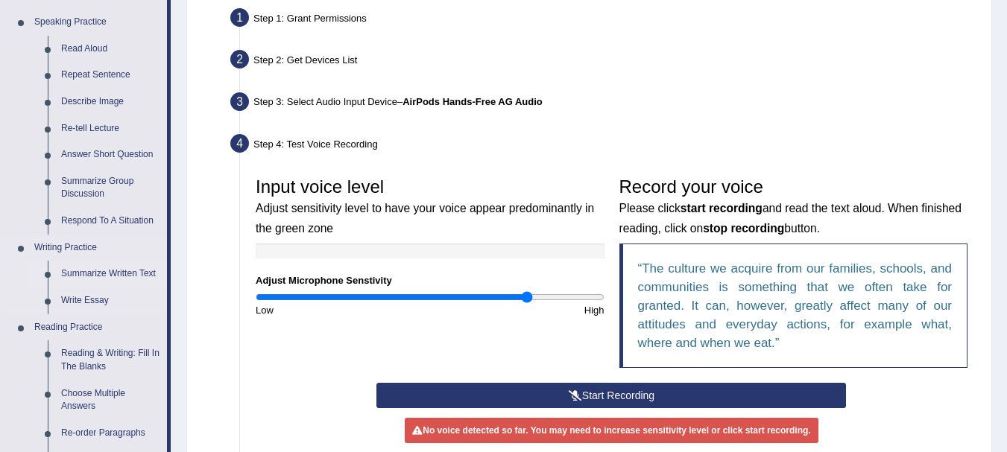
scroll to position [298, 0]
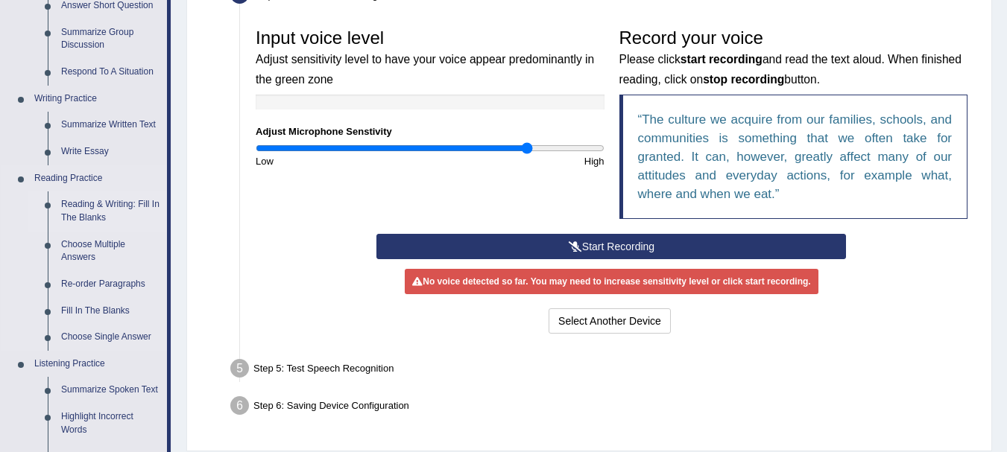
click at [98, 208] on link "Reading & Writing: Fill In The Blanks" at bounding box center [110, 212] width 113 height 40
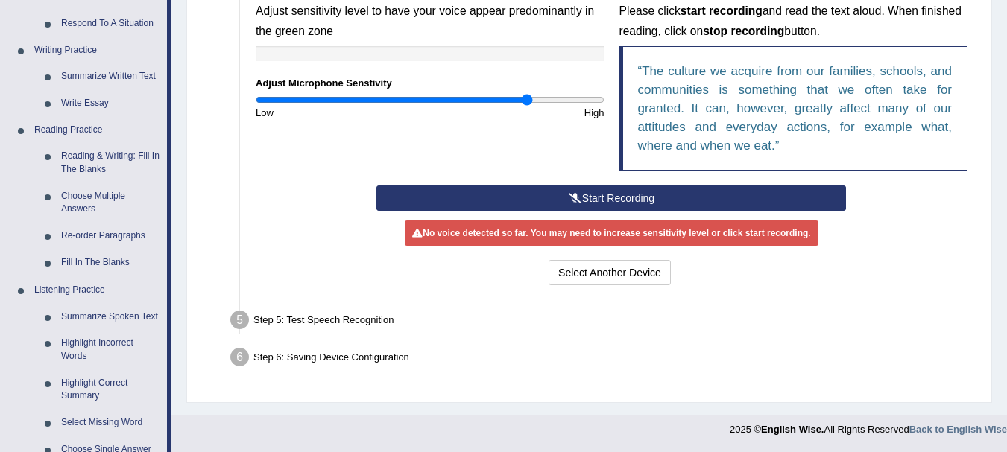
scroll to position [659, 0]
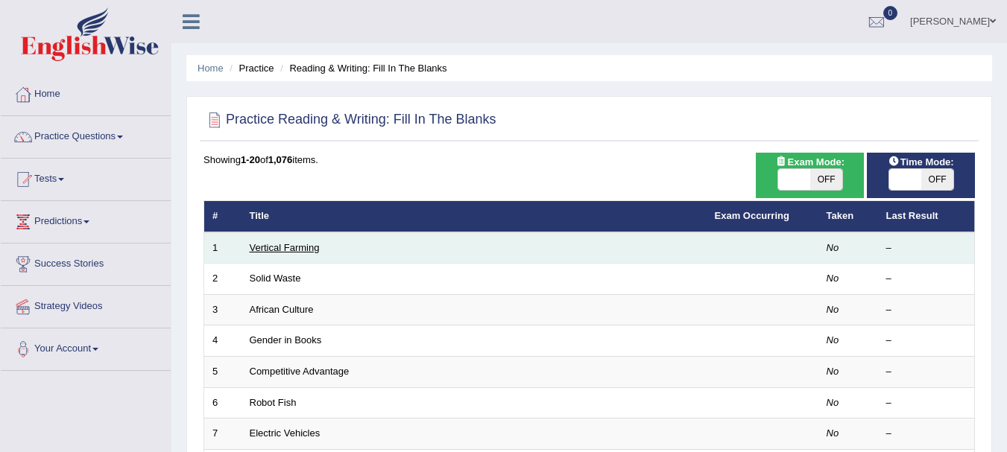
click at [291, 246] on link "Vertical Farming" at bounding box center [285, 247] width 70 height 11
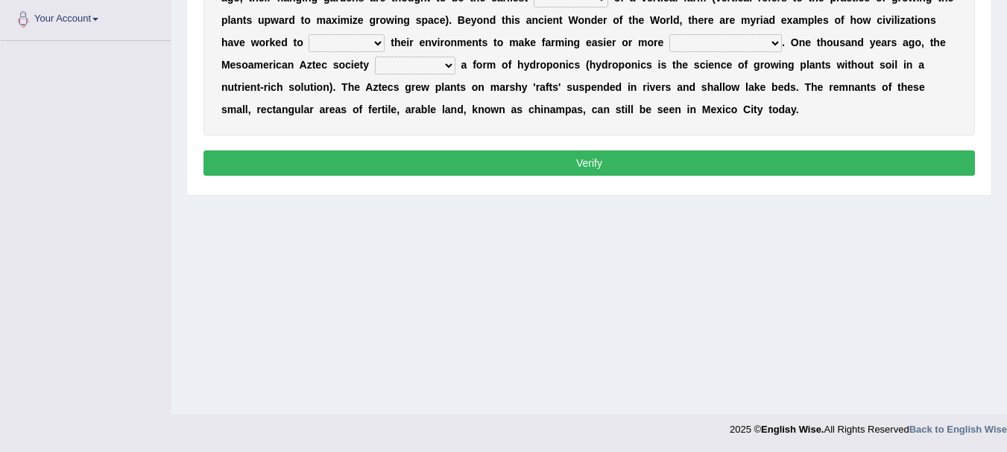
scroll to position [181, 0]
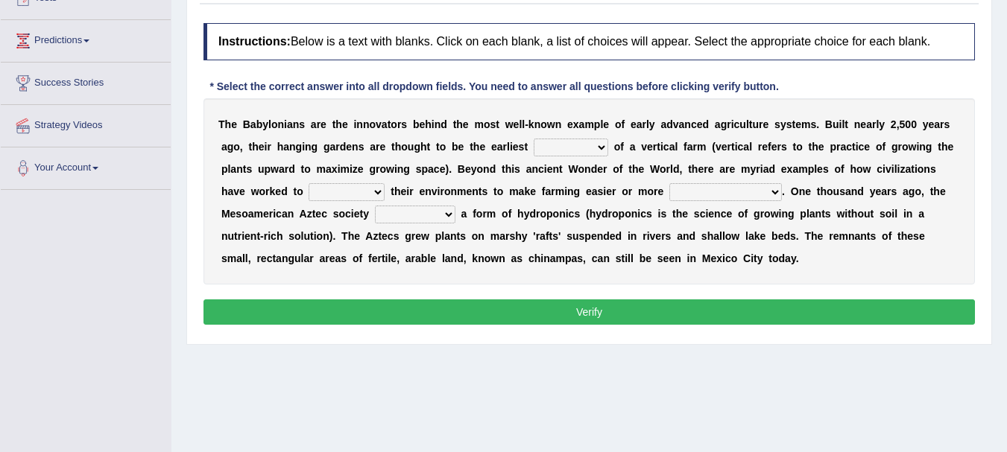
click at [608, 144] on select "prototype failure discredit protocol" at bounding box center [571, 148] width 75 height 18
select select "prototype"
click at [587, 139] on select "prototype failure discredit protocol" at bounding box center [571, 148] width 75 height 18
click at [385, 192] on select "manipulate escape respect disarrange" at bounding box center [347, 192] width 76 height 18
select select "manipulate"
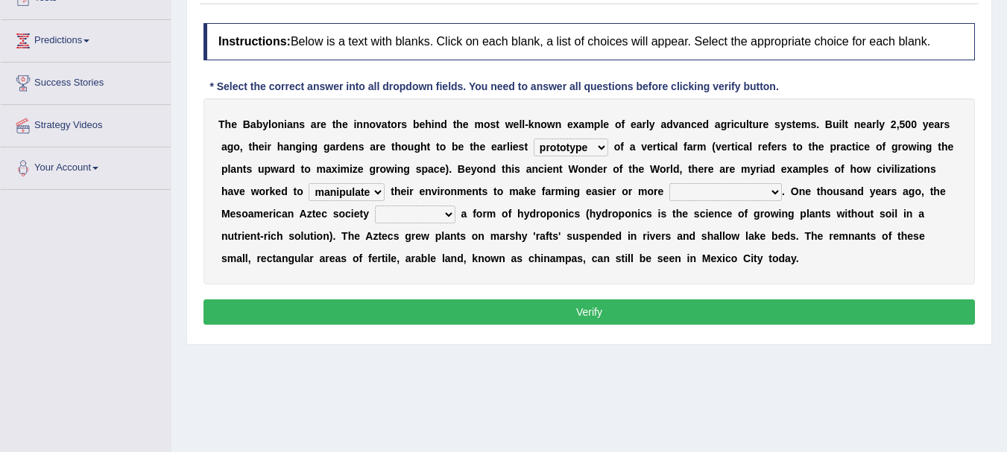
click at [385, 184] on select "manipulate escape respect disarrange" at bounding box center [347, 192] width 76 height 18
click at [782, 193] on select "productive constructive connective counterproductive" at bounding box center [725, 192] width 113 height 18
select select "productive"
click at [782, 184] on select "productive constructive connective counterproductive" at bounding box center [725, 192] width 113 height 18
click at [455, 215] on select "domineered volunteered pioneered engineered" at bounding box center [415, 215] width 80 height 18
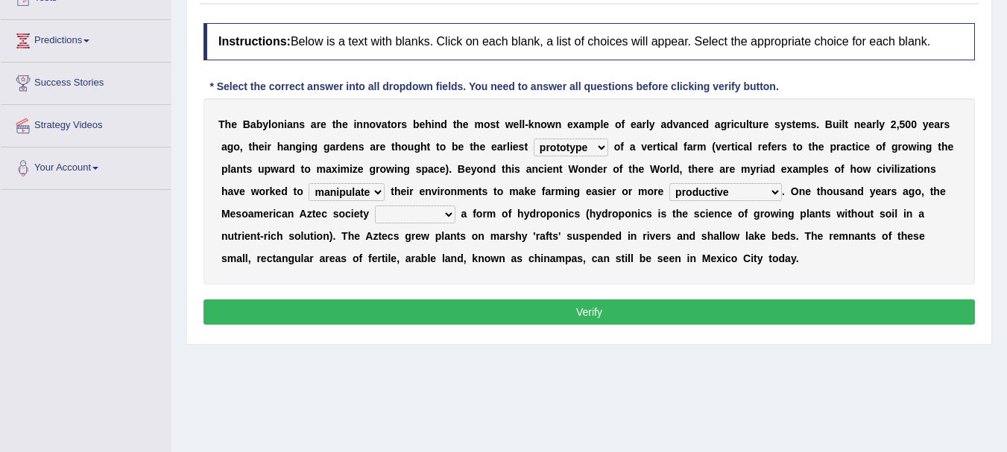
select select "pioneered"
click at [455, 206] on select "domineered volunteered pioneered engineered" at bounding box center [415, 215] width 80 height 18
click at [560, 325] on button "Verify" at bounding box center [588, 312] width 771 height 25
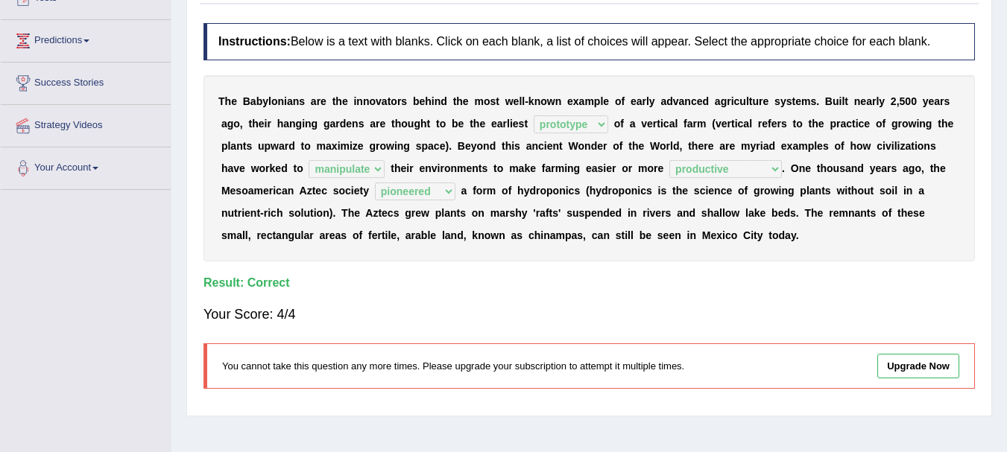
click at [895, 379] on link "Upgrade Now" at bounding box center [918, 366] width 82 height 25
